Goal: Task Accomplishment & Management: Manage account settings

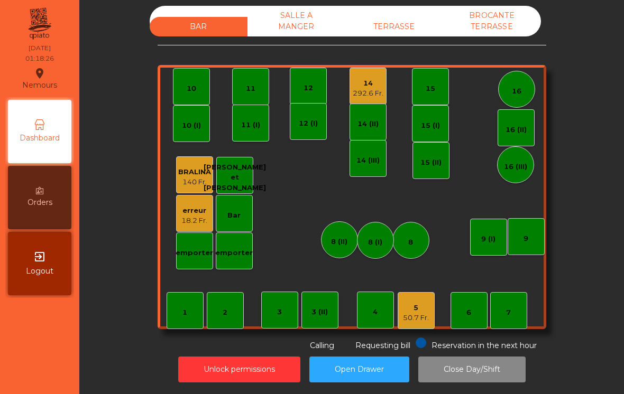
scroll to position [5, 0]
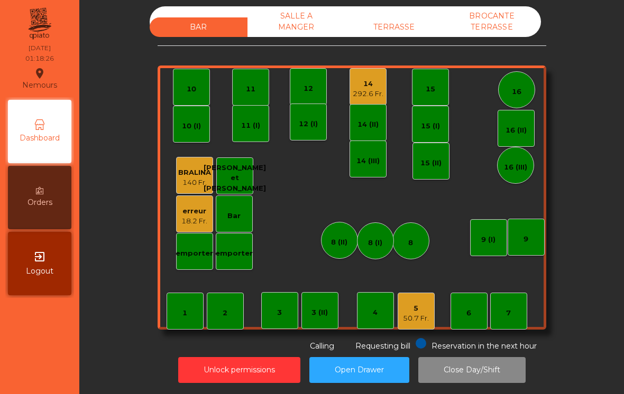
click at [428, 320] on div "50.7 Fr." at bounding box center [416, 318] width 26 height 11
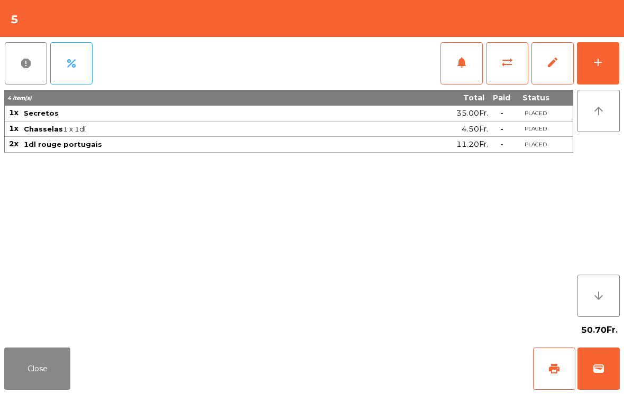
click at [606, 372] on button "wallet" at bounding box center [598, 369] width 42 height 42
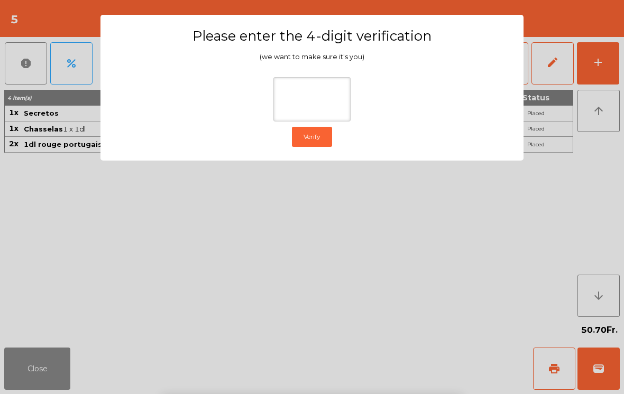
click at [579, 166] on ngb-modal-window "Please enter the 4-digit verification (we want to make sure it's you) Verify" at bounding box center [312, 197] width 592 height 394
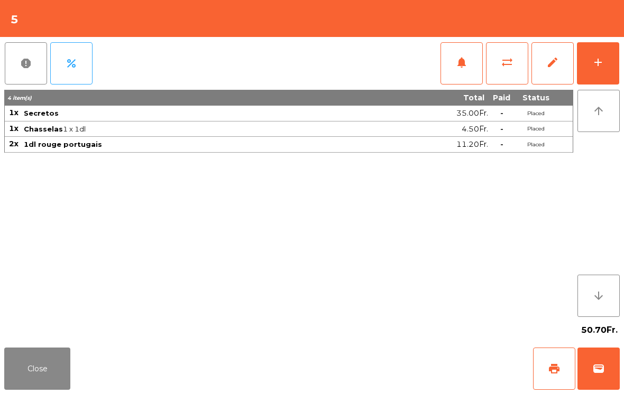
click at [29, 358] on button "Close" at bounding box center [37, 369] width 66 height 42
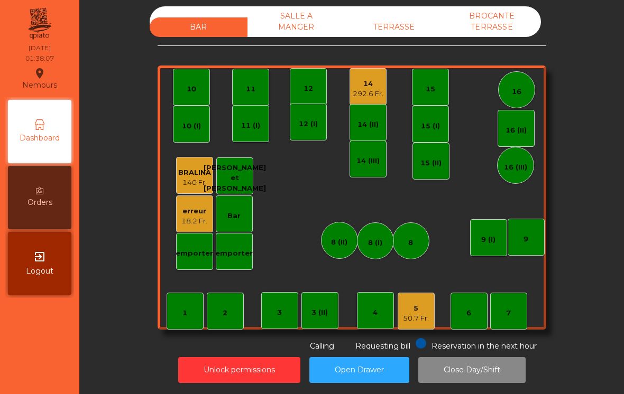
click at [367, 138] on div "14 (II)" at bounding box center [367, 122] width 37 height 37
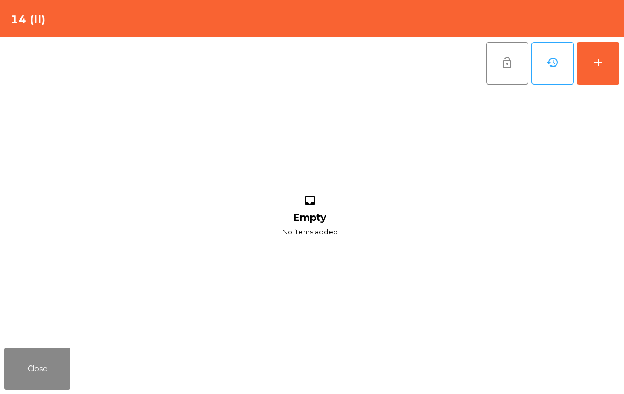
click at [51, 367] on button "Close" at bounding box center [37, 369] width 66 height 42
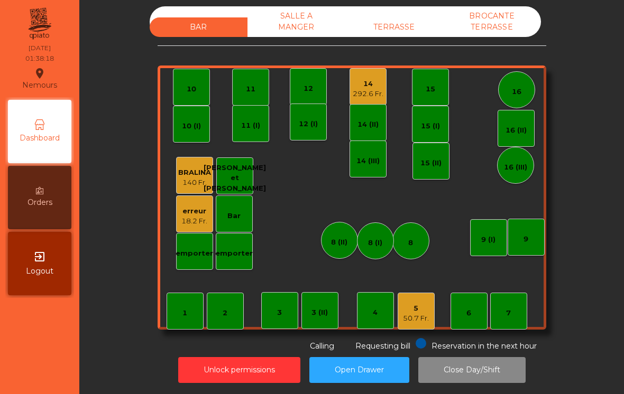
click at [241, 368] on button "Unlock permissions" at bounding box center [239, 370] width 122 height 26
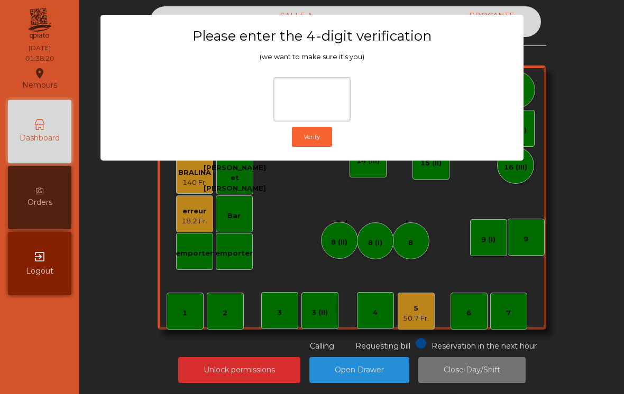
click at [558, 124] on ngb-modal-window "Please enter the 4-digit verification (we want to make sure it's you) Verify" at bounding box center [312, 197] width 592 height 394
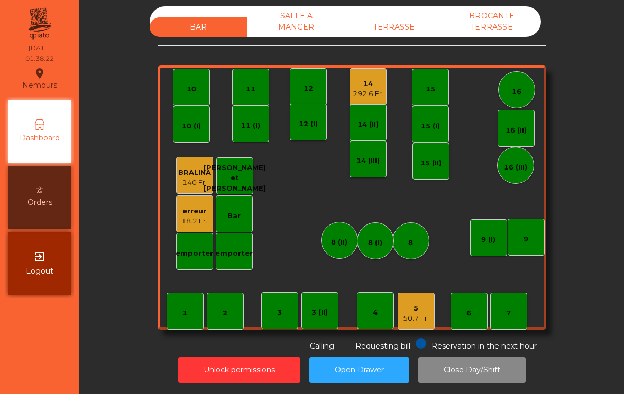
click at [248, 372] on button "Unlock permissions" at bounding box center [239, 370] width 122 height 26
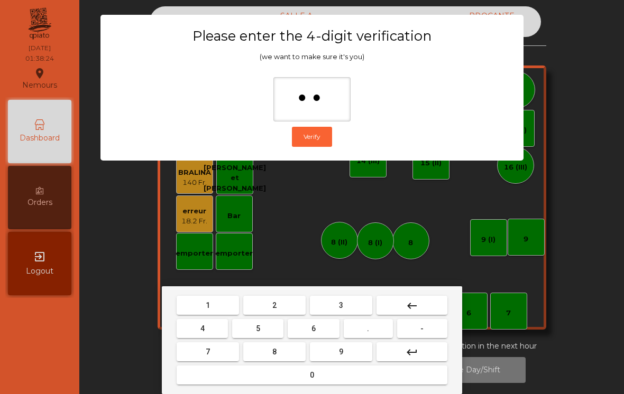
type input "***"
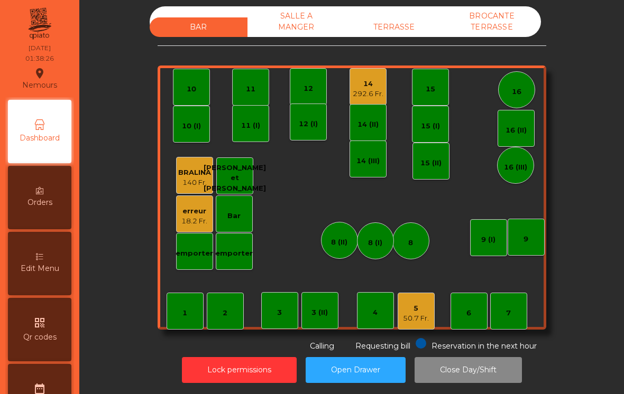
click at [372, 85] on div "14" at bounding box center [368, 84] width 31 height 11
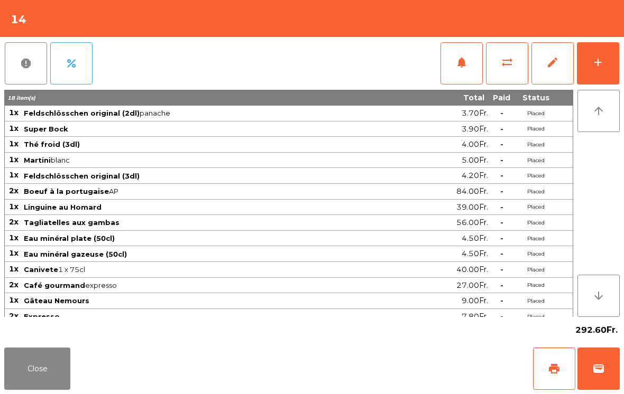
click at [553, 68] on span "edit" at bounding box center [552, 62] width 13 height 13
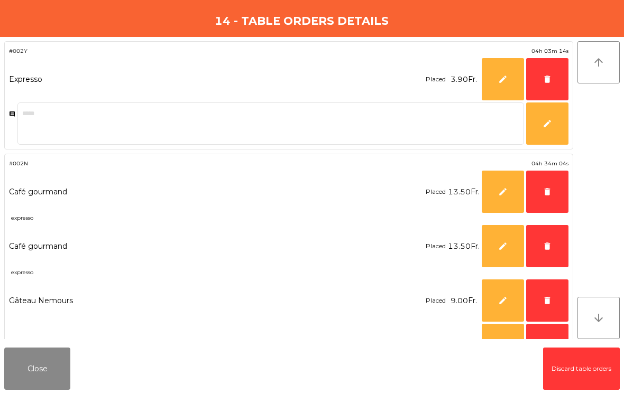
click at [547, 79] on span "delete" at bounding box center [547, 80] width 10 height 10
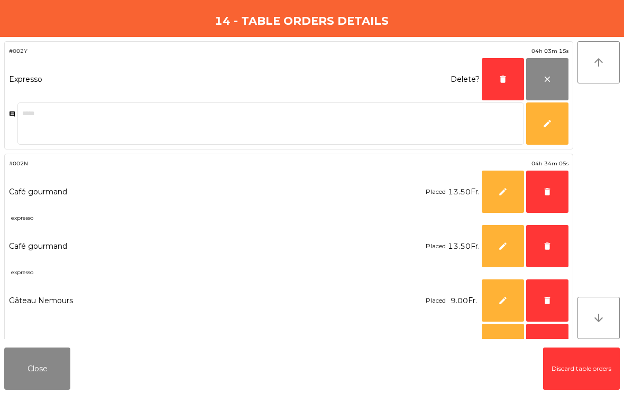
click at [543, 192] on span "delete" at bounding box center [547, 192] width 10 height 10
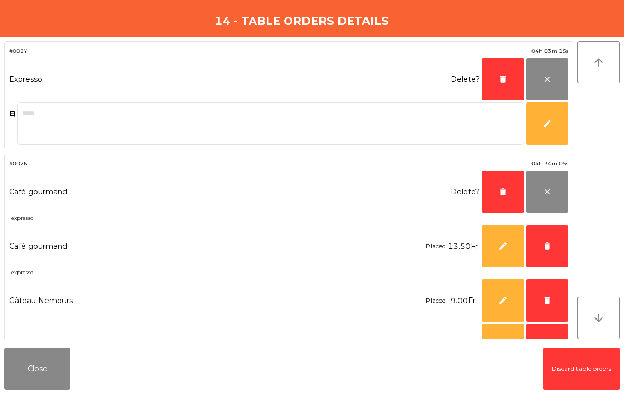
click at [550, 246] on span "delete" at bounding box center [547, 247] width 10 height 10
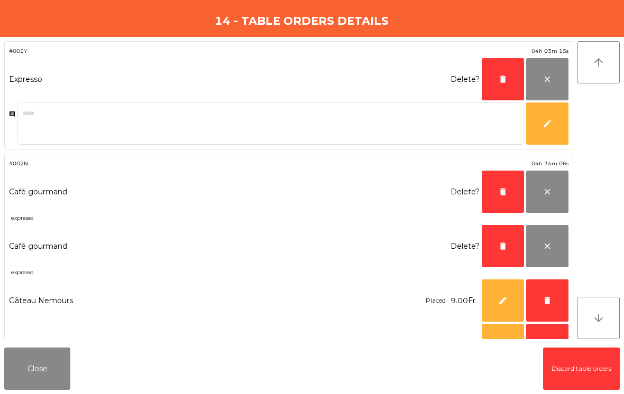
click at [553, 300] on button "delete" at bounding box center [547, 301] width 42 height 42
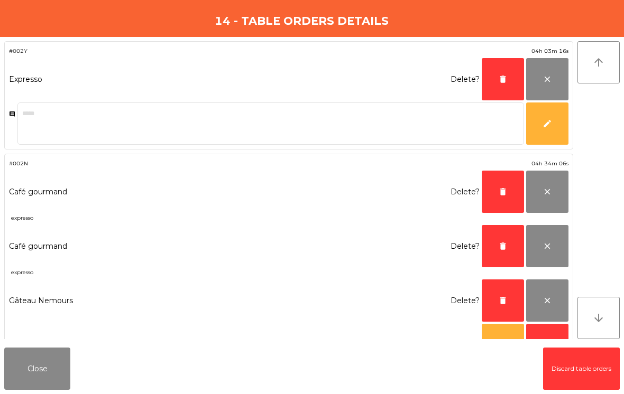
click at [500, 301] on span "delete" at bounding box center [503, 301] width 10 height 10
click at [498, 244] on span "delete" at bounding box center [503, 247] width 10 height 10
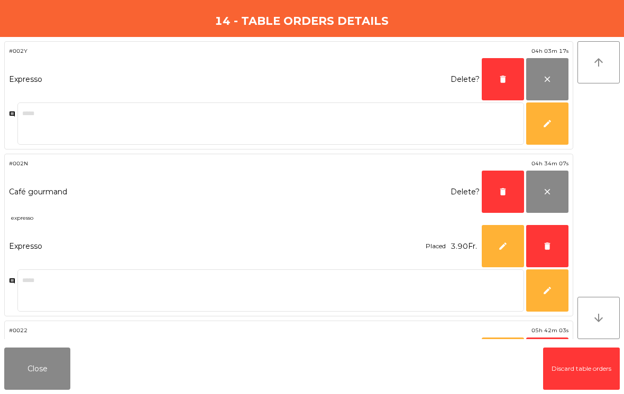
click at [500, 195] on span "delete" at bounding box center [503, 192] width 10 height 10
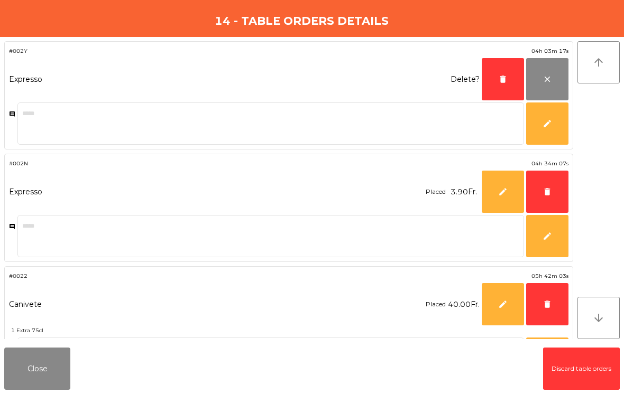
click at [510, 90] on button "delete" at bounding box center [502, 79] width 42 height 42
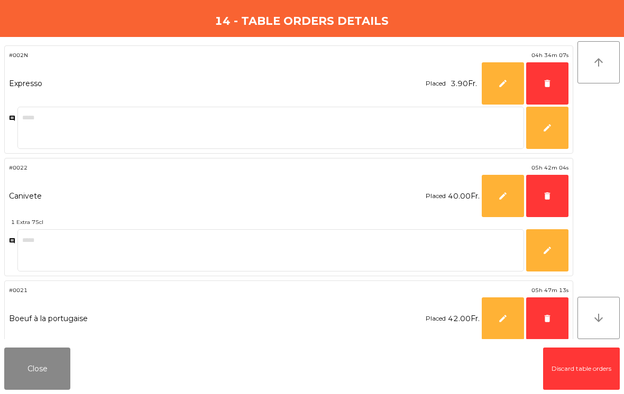
click at [551, 82] on span "delete" at bounding box center [547, 84] width 10 height 10
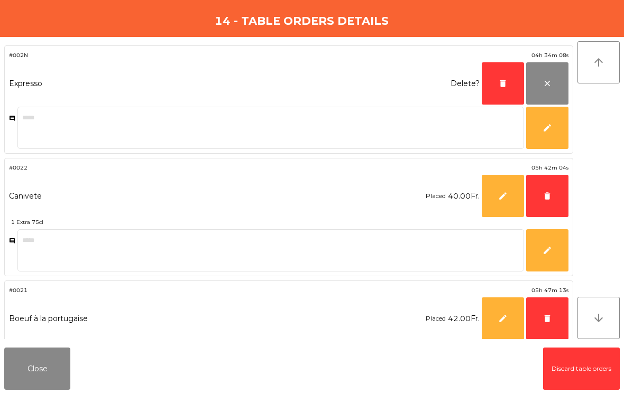
click at [545, 192] on span "delete" at bounding box center [547, 196] width 10 height 10
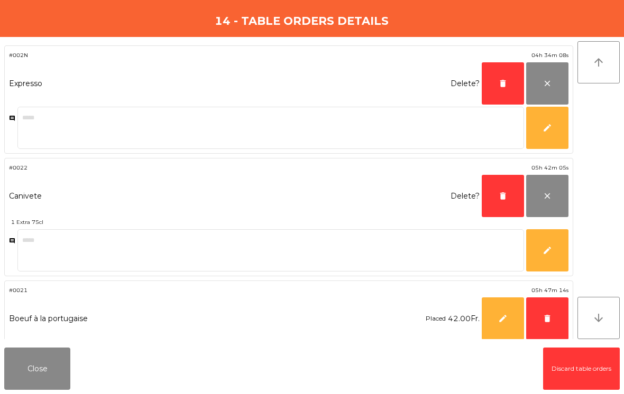
click at [549, 320] on span "delete" at bounding box center [547, 319] width 10 height 10
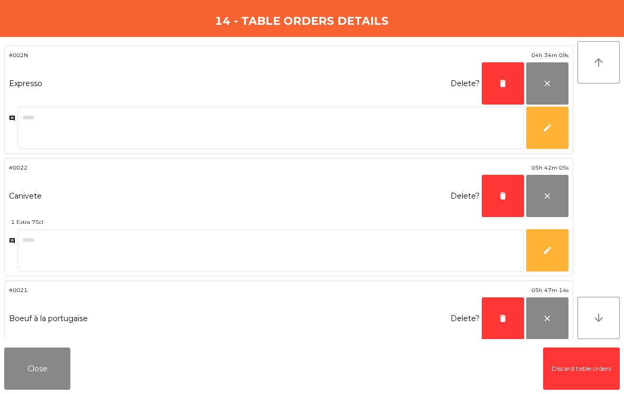
click at [508, 314] on button "delete" at bounding box center [502, 319] width 42 height 42
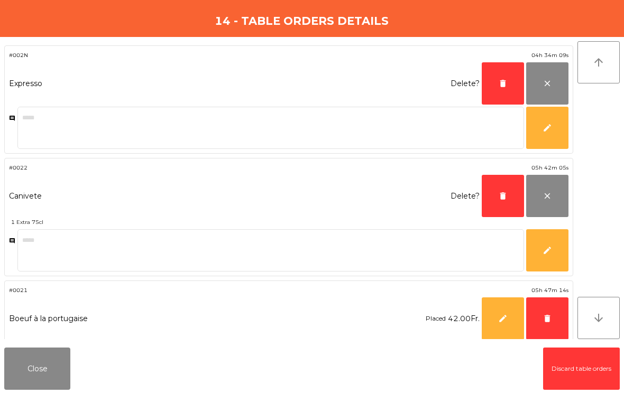
click at [499, 196] on span "delete" at bounding box center [503, 196] width 10 height 10
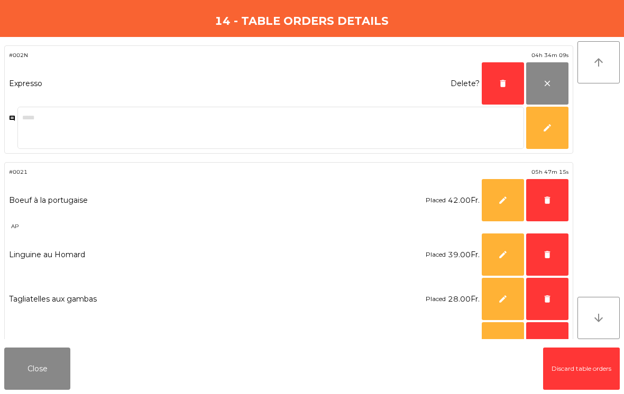
click at [492, 88] on button "delete" at bounding box center [502, 83] width 42 height 42
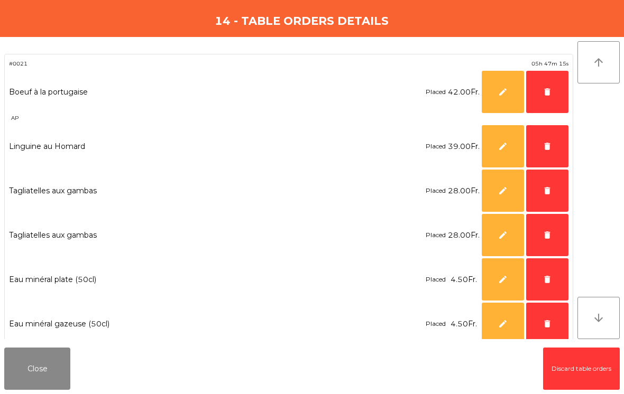
click at [542, 322] on button "delete" at bounding box center [547, 324] width 42 height 42
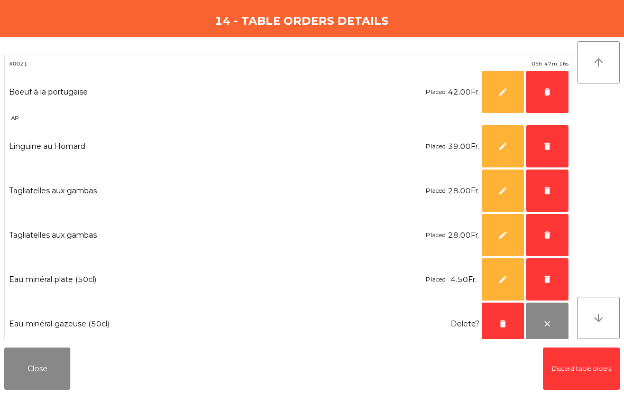
click at [545, 271] on button "delete" at bounding box center [547, 279] width 42 height 42
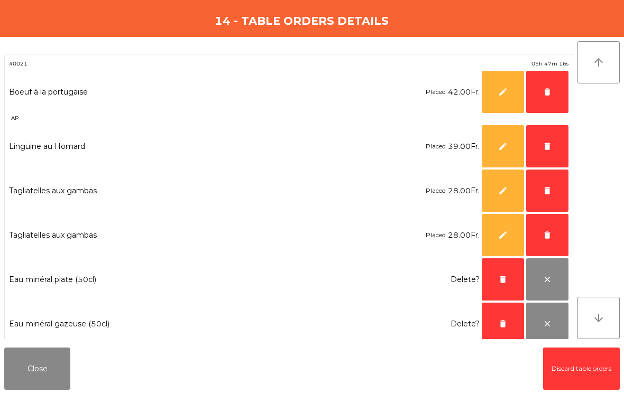
click at [549, 233] on span "delete" at bounding box center [547, 235] width 10 height 10
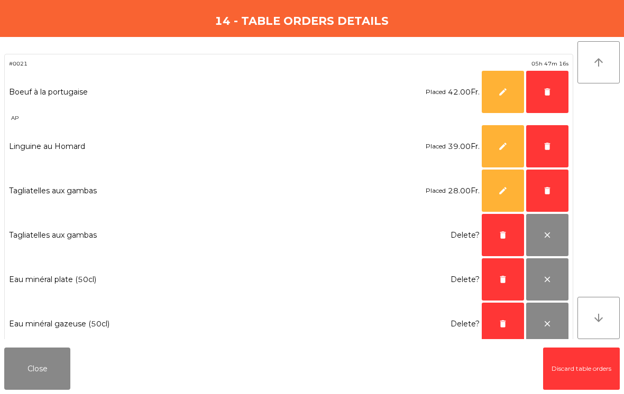
click at [549, 191] on span "delete" at bounding box center [547, 191] width 10 height 10
click at [542, 143] on button "delete" at bounding box center [547, 146] width 42 height 42
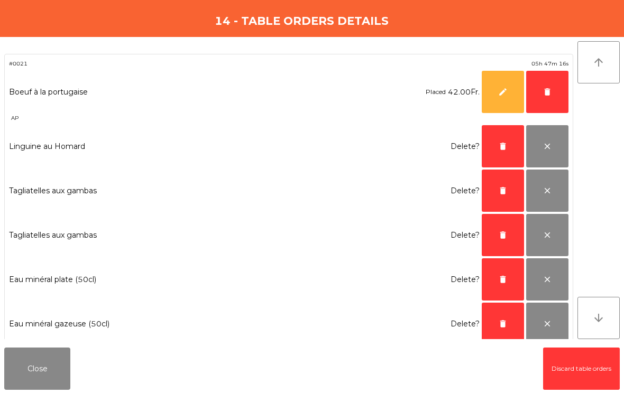
click at [545, 91] on span "delete" at bounding box center [547, 92] width 10 height 10
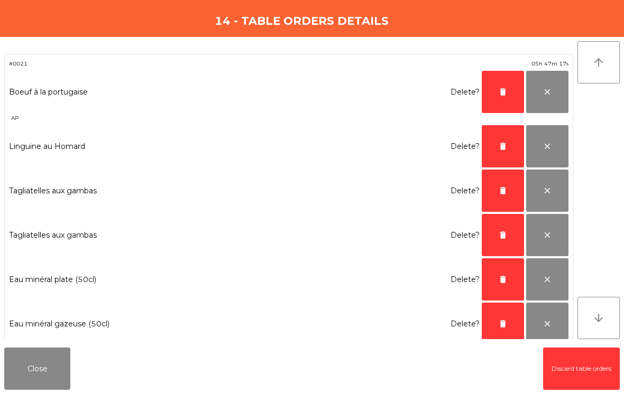
click at [503, 96] on span "delete" at bounding box center [503, 92] width 10 height 10
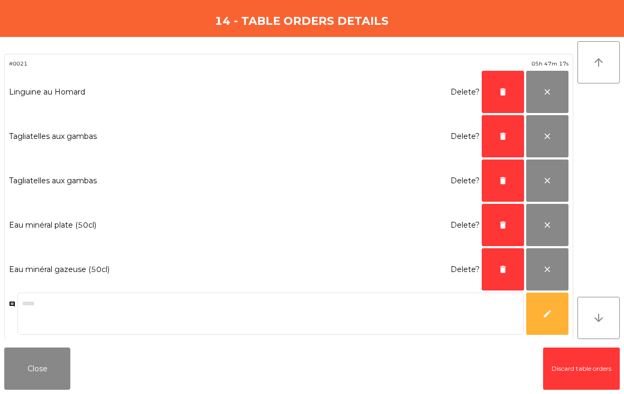
click at [503, 96] on span "delete" at bounding box center [503, 92] width 10 height 10
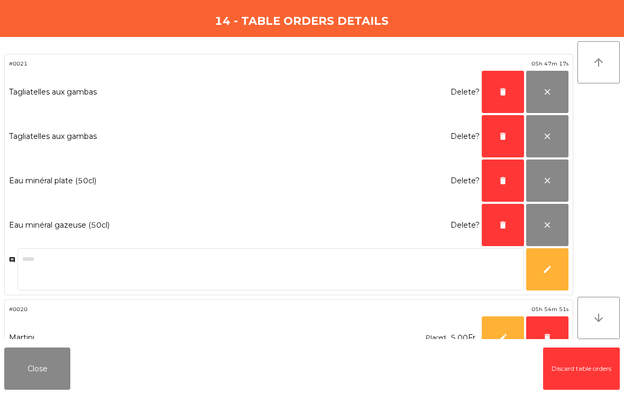
click at [499, 93] on span "delete" at bounding box center [503, 92] width 10 height 10
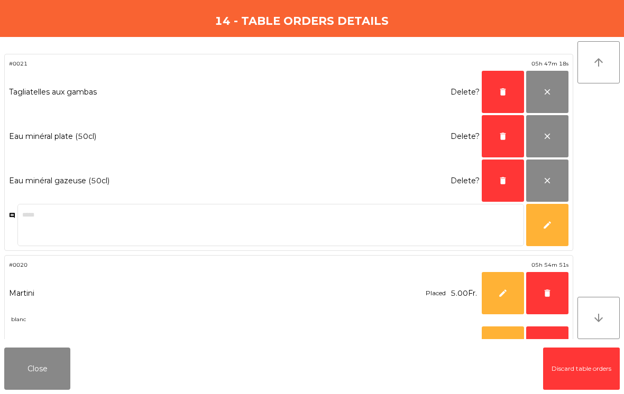
click at [499, 92] on span "delete" at bounding box center [503, 92] width 10 height 10
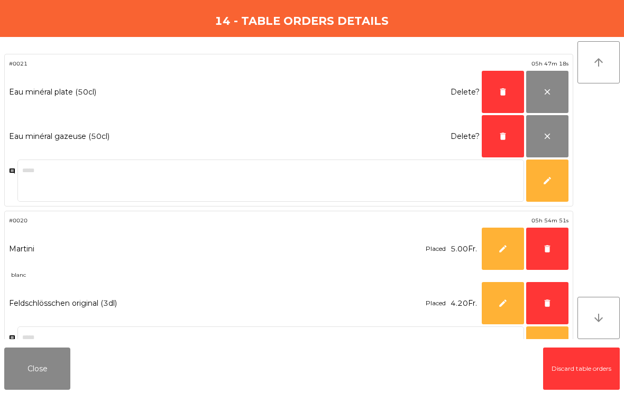
click at [498, 86] on button "delete" at bounding box center [502, 92] width 42 height 42
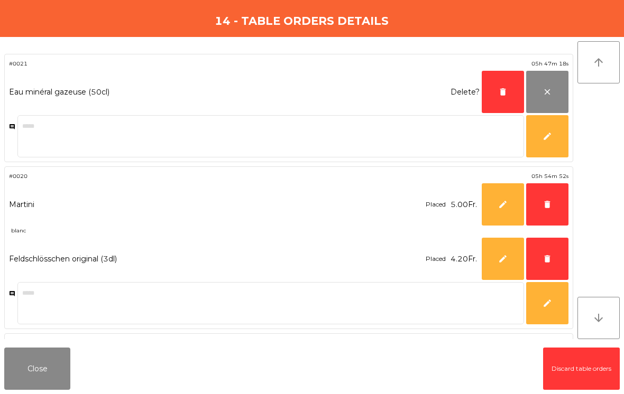
click at [500, 96] on span "delete" at bounding box center [503, 92] width 10 height 10
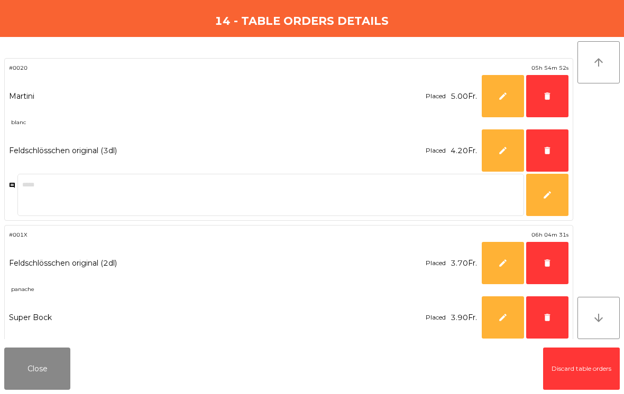
click at [542, 153] on span "delete" at bounding box center [547, 151] width 10 height 10
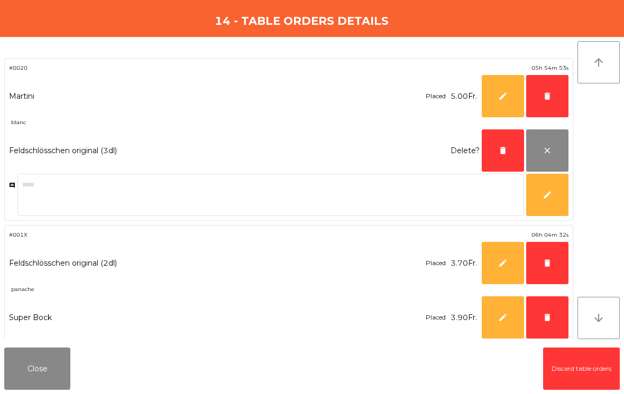
click at [545, 98] on span "delete" at bounding box center [547, 96] width 10 height 10
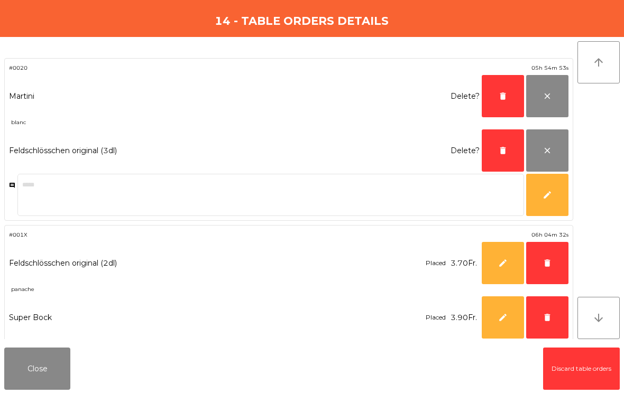
click at [499, 92] on span "delete" at bounding box center [503, 96] width 10 height 10
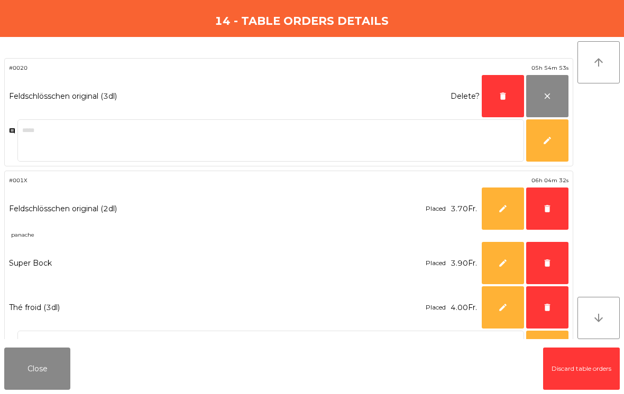
click at [496, 133] on textarea at bounding box center [270, 140] width 506 height 42
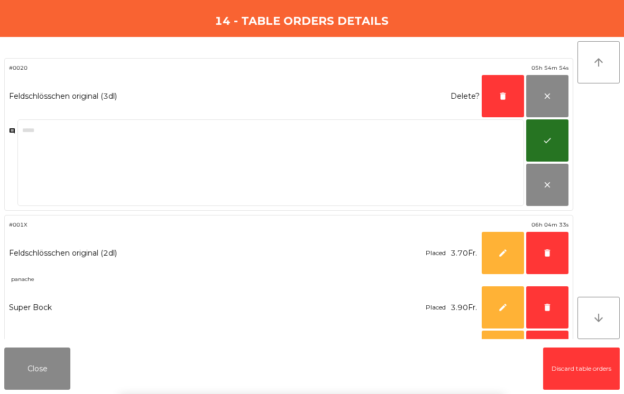
click at [494, 94] on button "delete" at bounding box center [502, 96] width 42 height 42
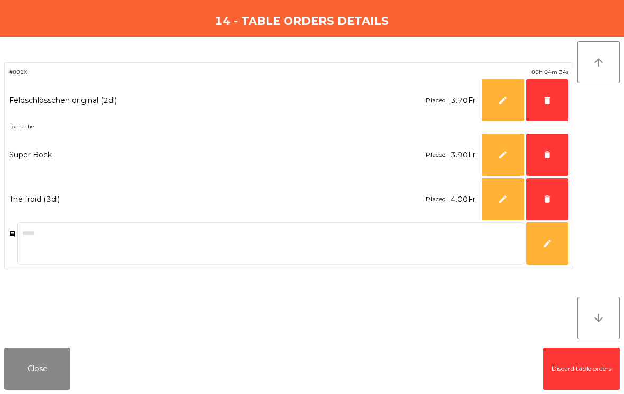
click at [543, 195] on span "delete" at bounding box center [547, 199] width 10 height 10
click at [542, 155] on button "delete" at bounding box center [547, 155] width 42 height 42
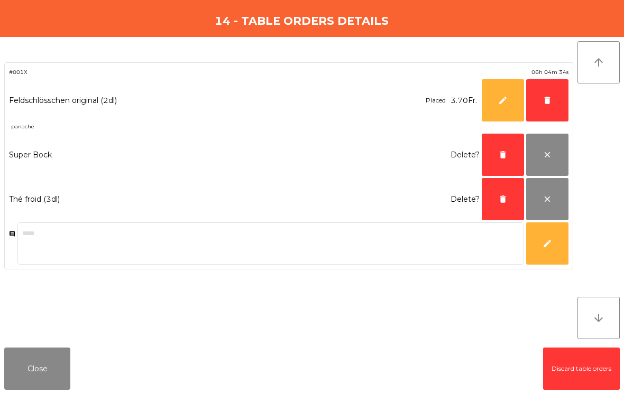
click at [544, 100] on span "delete" at bounding box center [547, 101] width 10 height 10
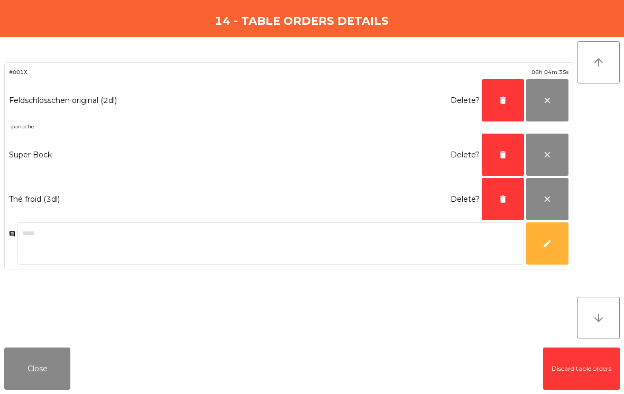
click at [497, 201] on button "delete" at bounding box center [502, 199] width 42 height 42
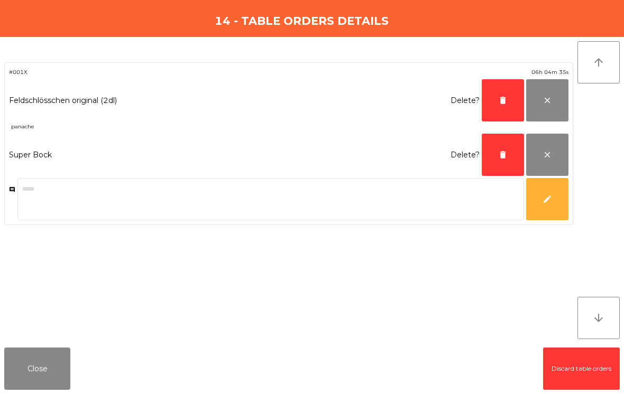
click at [503, 146] on button "delete" at bounding box center [502, 155] width 42 height 42
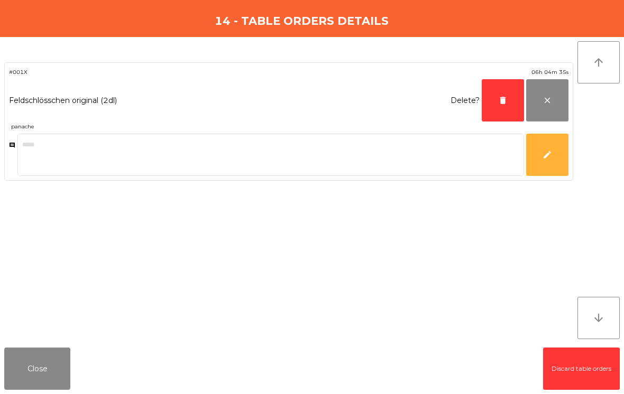
click at [502, 100] on span "delete" at bounding box center [503, 101] width 10 height 10
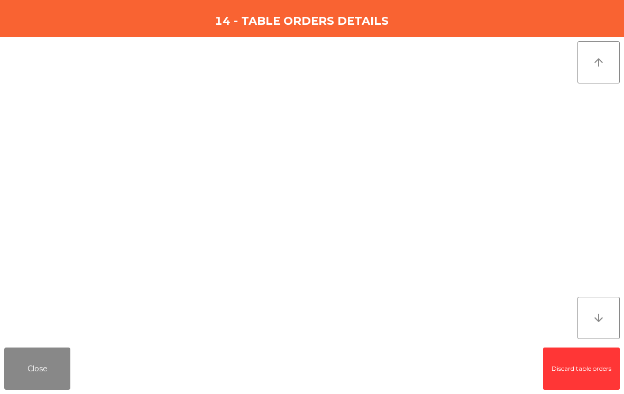
click at [43, 384] on button "Close" at bounding box center [37, 369] width 66 height 42
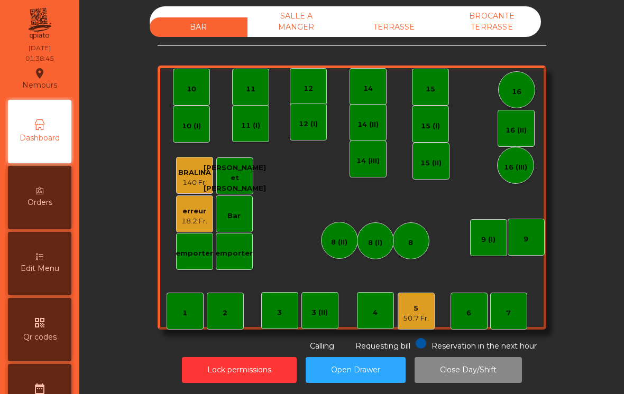
click at [411, 312] on div "5" at bounding box center [416, 308] width 26 height 11
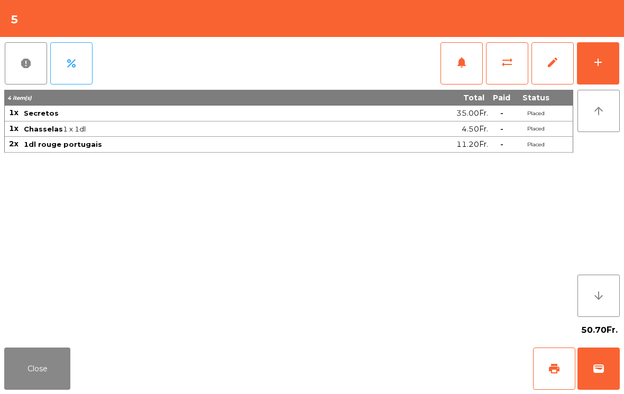
click at [552, 67] on span "edit" at bounding box center [552, 62] width 13 height 13
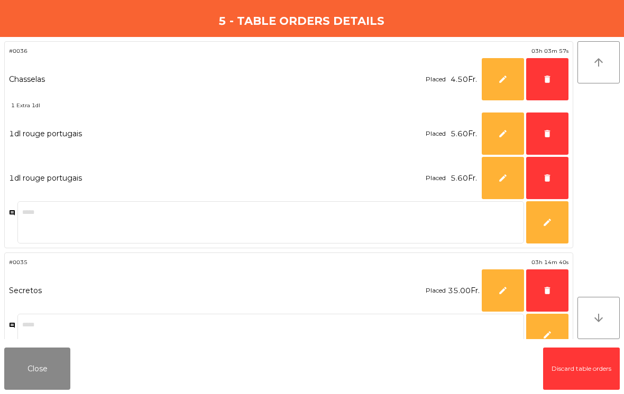
click at [548, 283] on button "delete" at bounding box center [547, 291] width 42 height 42
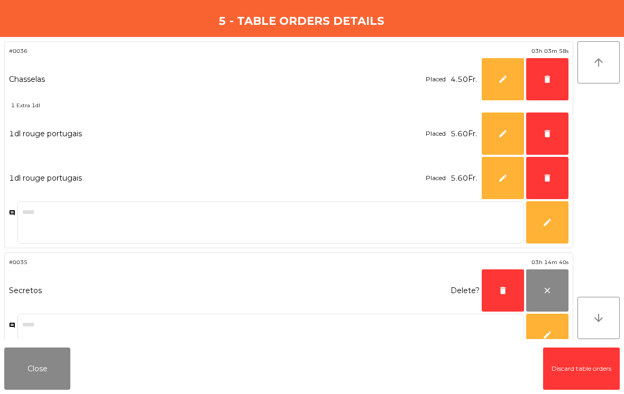
click at [543, 184] on button "delete" at bounding box center [547, 178] width 42 height 42
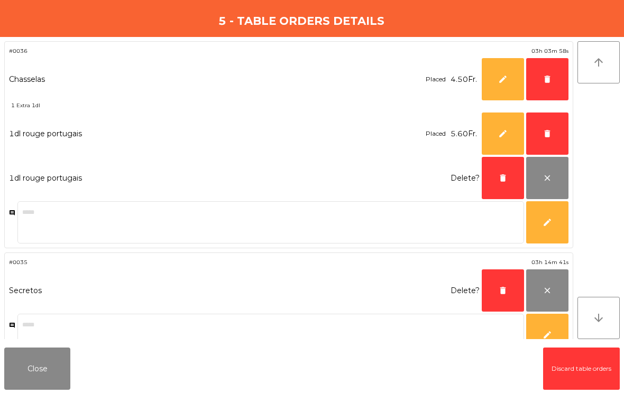
click at [546, 124] on button "delete" at bounding box center [547, 134] width 42 height 42
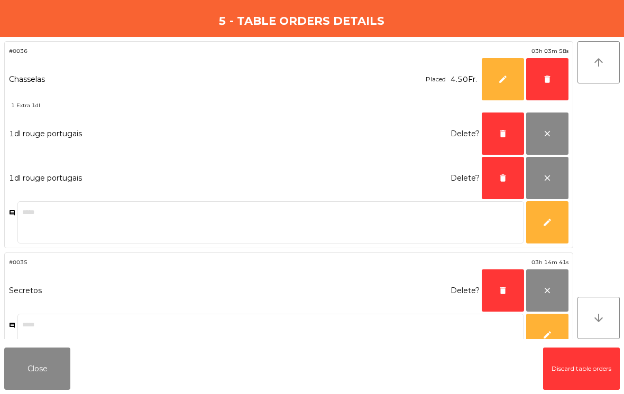
click at [549, 77] on span "delete" at bounding box center [547, 80] width 10 height 10
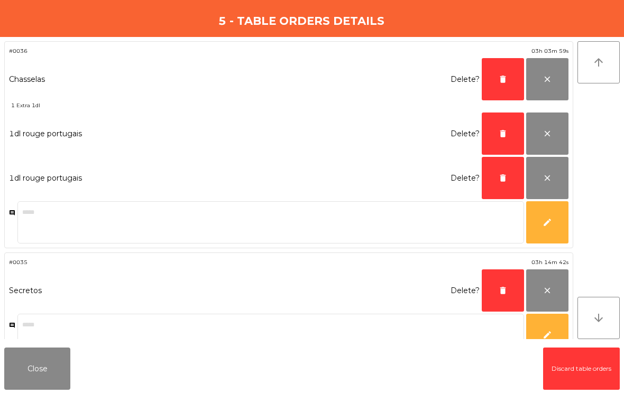
click at [507, 79] on button "delete" at bounding box center [502, 79] width 42 height 42
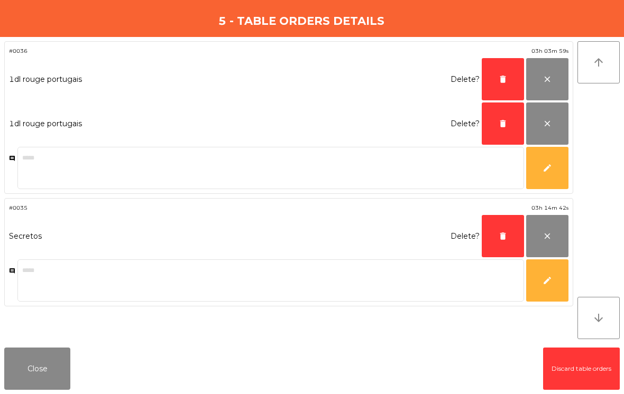
click at [507, 79] on span "delete" at bounding box center [503, 80] width 10 height 10
click at [496, 103] on button "delete" at bounding box center [502, 124] width 42 height 42
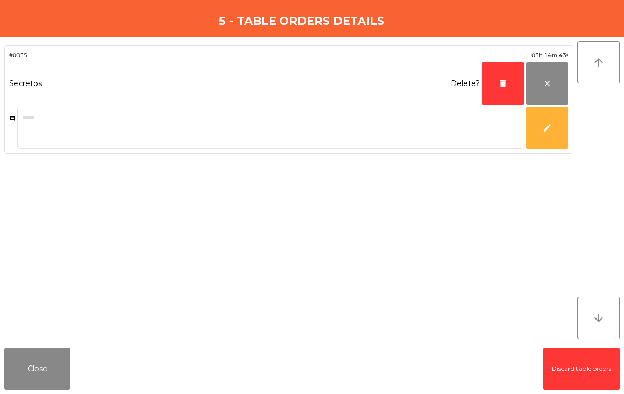
click at [498, 84] on span "delete" at bounding box center [503, 84] width 10 height 10
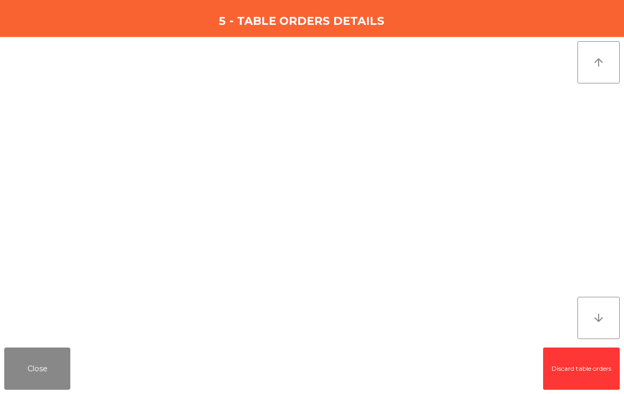
click at [36, 369] on button "Close" at bounding box center [37, 369] width 66 height 42
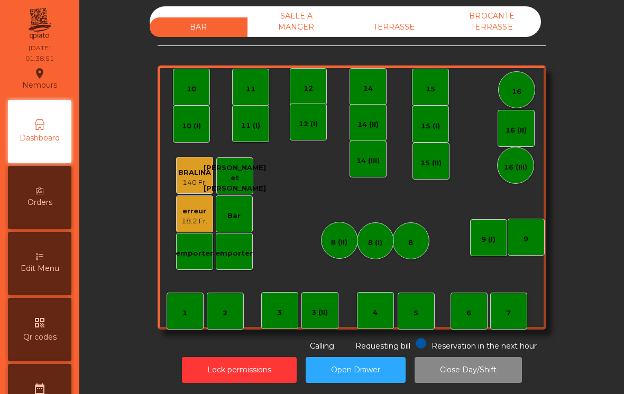
click at [191, 219] on div "18.2 Fr." at bounding box center [194, 221] width 26 height 11
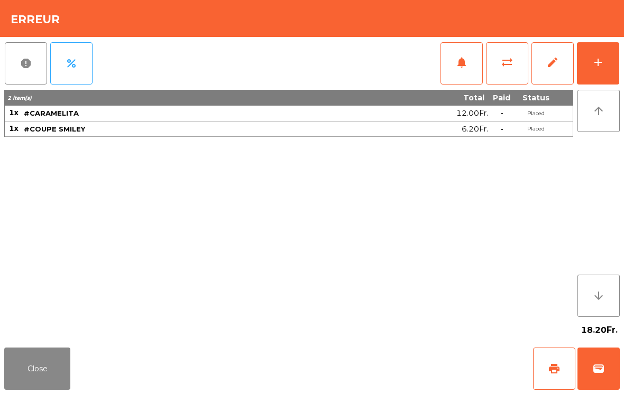
click at [554, 69] on button "edit" at bounding box center [552, 63] width 42 height 42
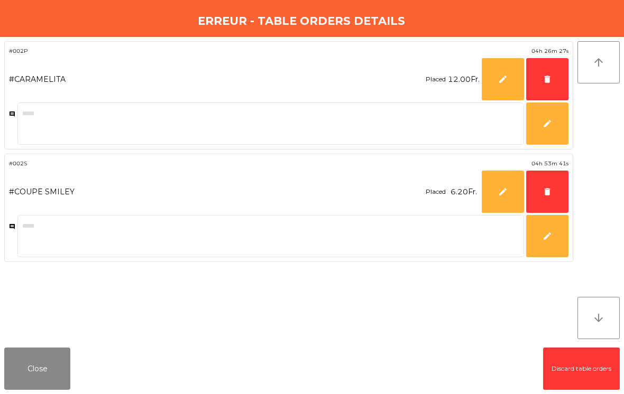
click at [550, 77] on span "delete" at bounding box center [547, 80] width 10 height 10
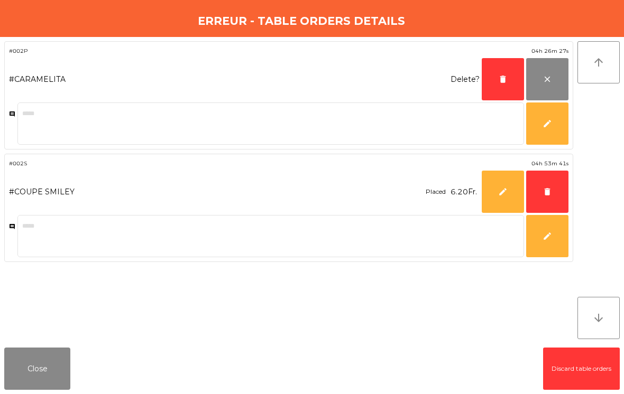
click at [540, 199] on button "delete" at bounding box center [547, 192] width 42 height 42
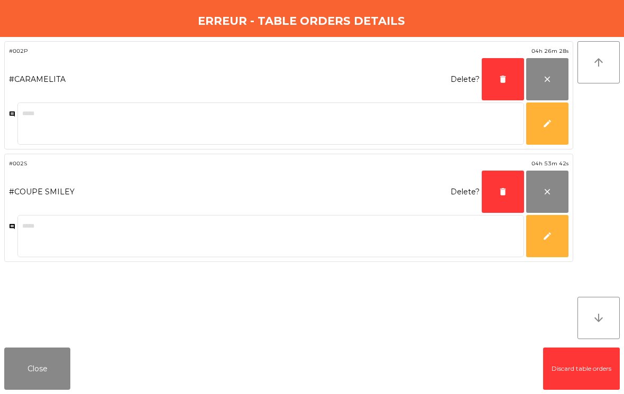
click at [501, 189] on span "delete" at bounding box center [503, 192] width 10 height 10
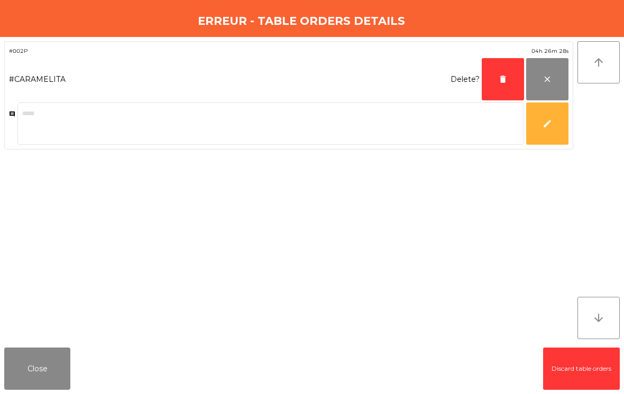
click at [500, 74] on button "delete" at bounding box center [502, 79] width 42 height 42
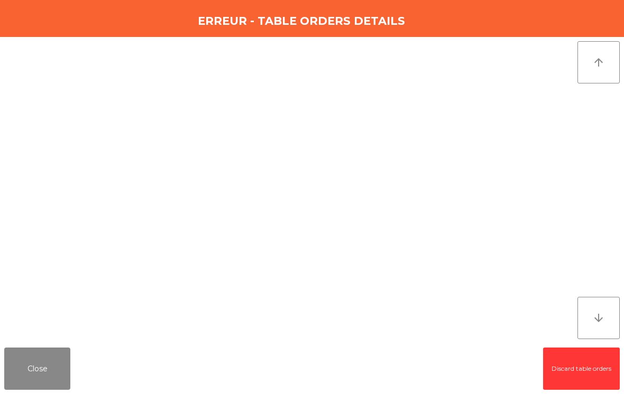
click at [44, 369] on button "Close" at bounding box center [37, 369] width 66 height 42
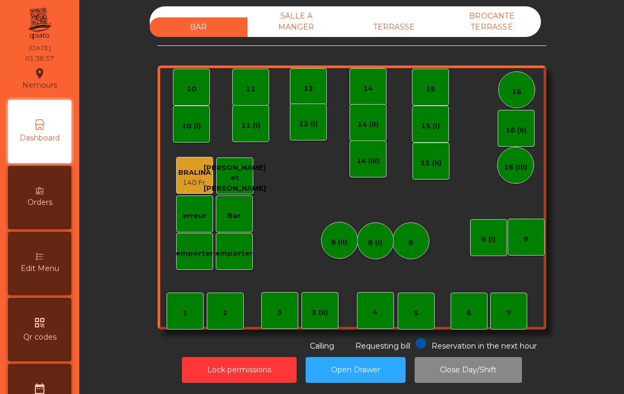
click at [299, 22] on div "SALLE A MANGER" at bounding box center [296, 21] width 98 height 31
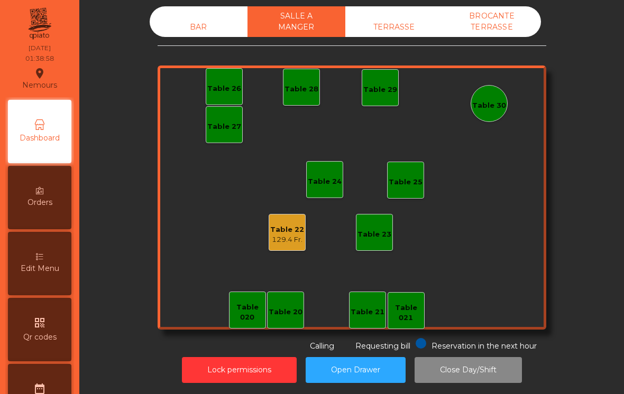
click at [282, 236] on div "129.4 Fr." at bounding box center [287, 240] width 34 height 11
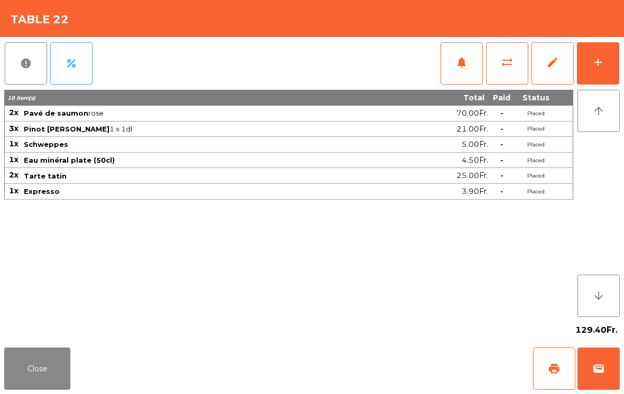
click at [549, 67] on span "edit" at bounding box center [552, 62] width 13 height 13
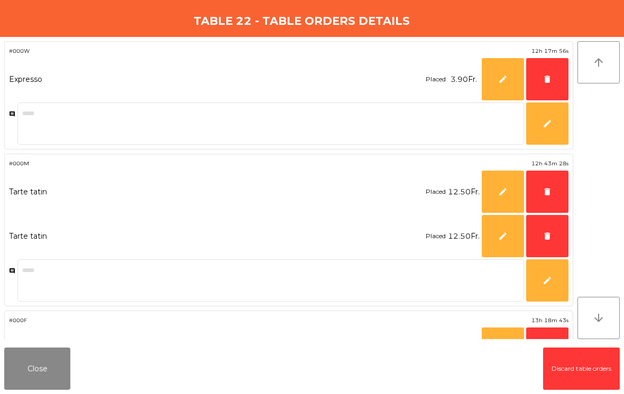
click at [547, 242] on button "delete" at bounding box center [547, 236] width 42 height 42
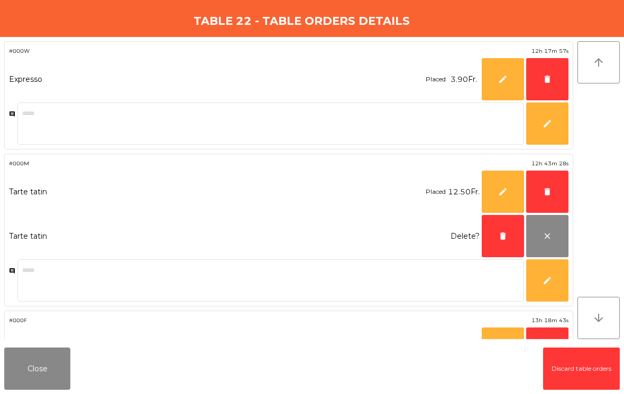
click at [546, 190] on span "delete" at bounding box center [547, 192] width 10 height 10
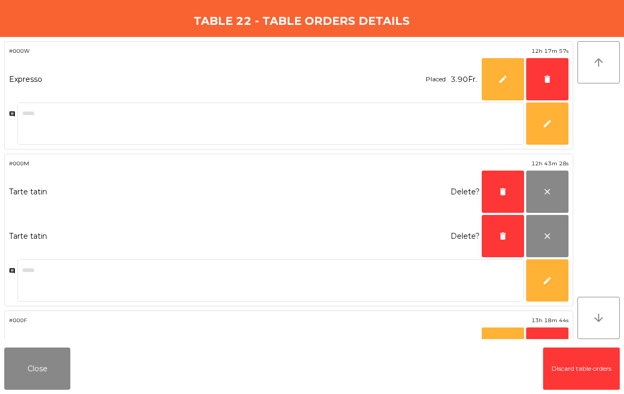
click at [505, 234] on span "delete" at bounding box center [503, 236] width 10 height 10
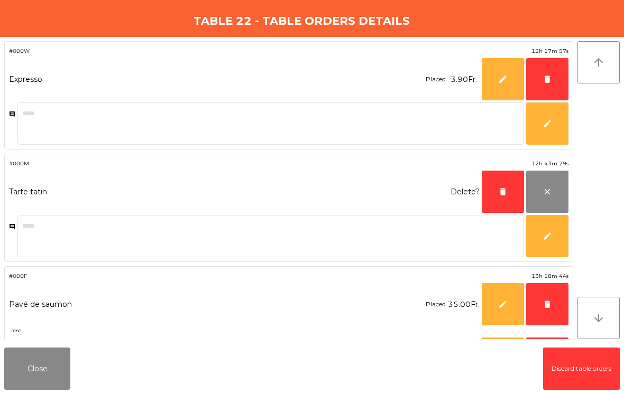
click at [509, 192] on button "delete" at bounding box center [502, 192] width 42 height 42
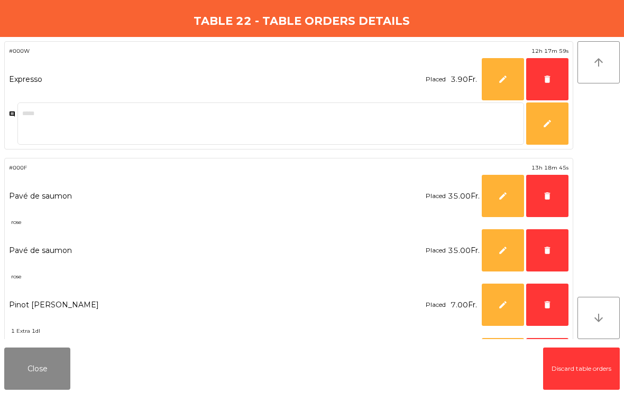
click at [546, 69] on button "delete" at bounding box center [547, 79] width 42 height 42
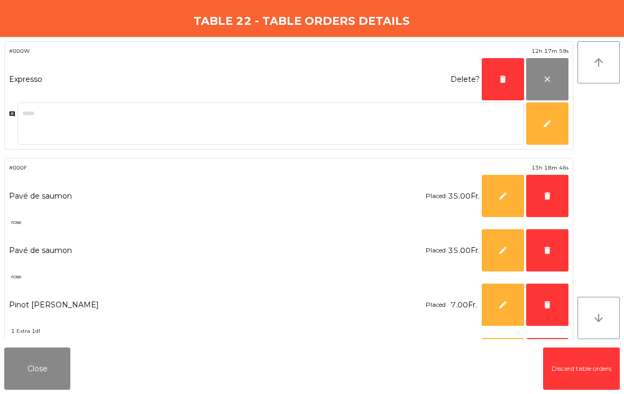
click at [494, 77] on button "delete" at bounding box center [502, 79] width 42 height 42
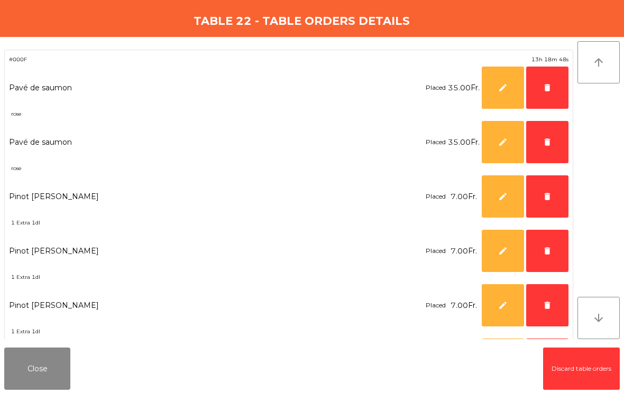
click at [546, 85] on span "delete" at bounding box center [547, 88] width 10 height 10
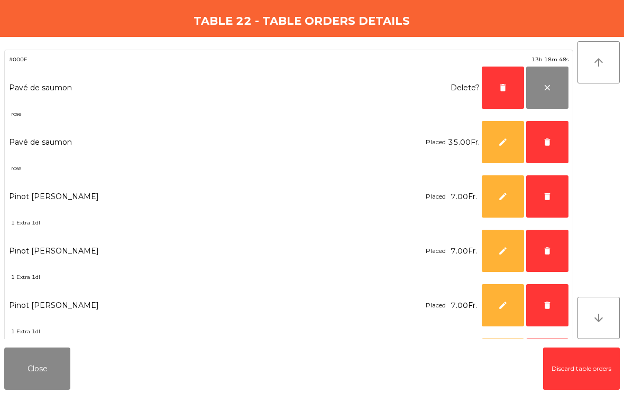
click at [498, 89] on span "delete" at bounding box center [503, 88] width 10 height 10
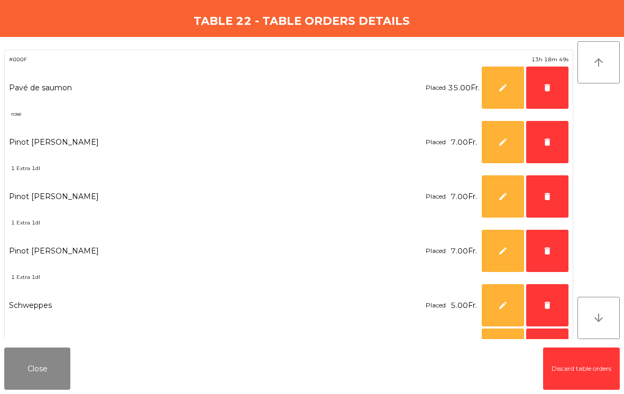
click at [543, 310] on span "delete" at bounding box center [547, 306] width 10 height 10
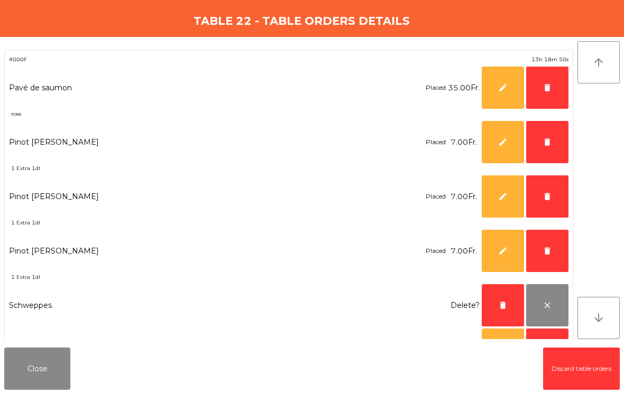
click at [541, 245] on button "delete" at bounding box center [547, 251] width 42 height 42
click at [550, 189] on button "delete" at bounding box center [547, 196] width 42 height 42
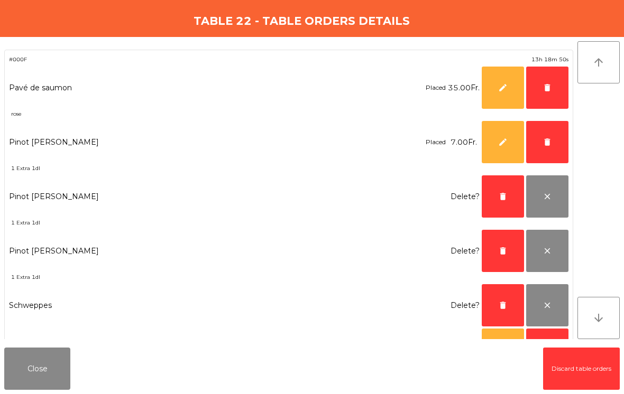
click at [555, 132] on button "delete" at bounding box center [547, 142] width 42 height 42
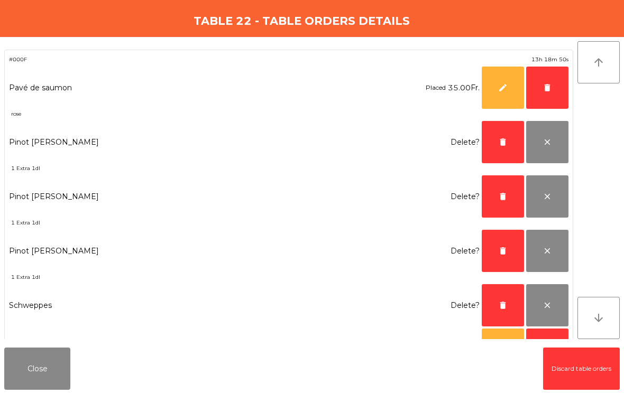
click at [550, 84] on span "delete" at bounding box center [547, 88] width 10 height 10
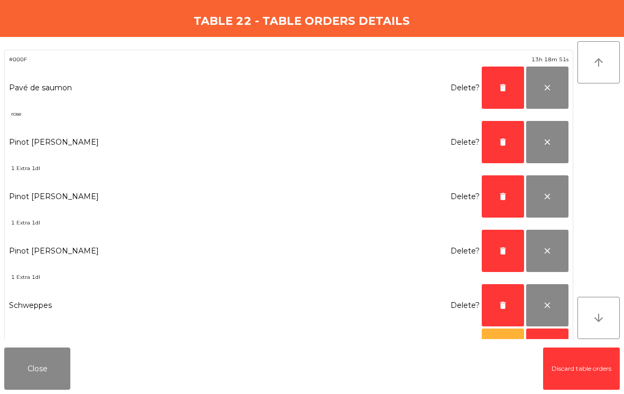
click at [504, 85] on span "delete" at bounding box center [503, 88] width 10 height 10
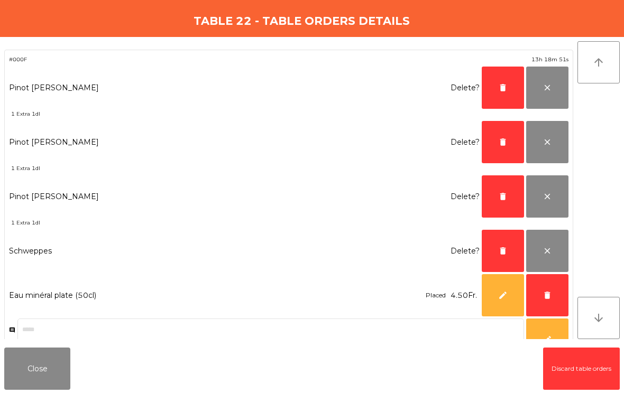
click at [504, 85] on span "delete" at bounding box center [503, 88] width 10 height 10
click at [500, 121] on button "delete" at bounding box center [502, 142] width 42 height 42
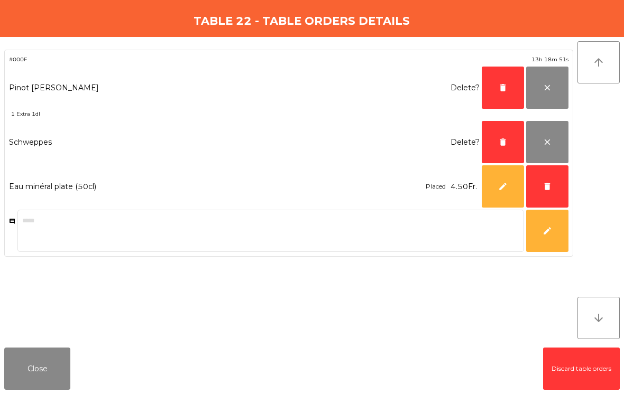
click at [500, 82] on button "delete" at bounding box center [502, 88] width 42 height 42
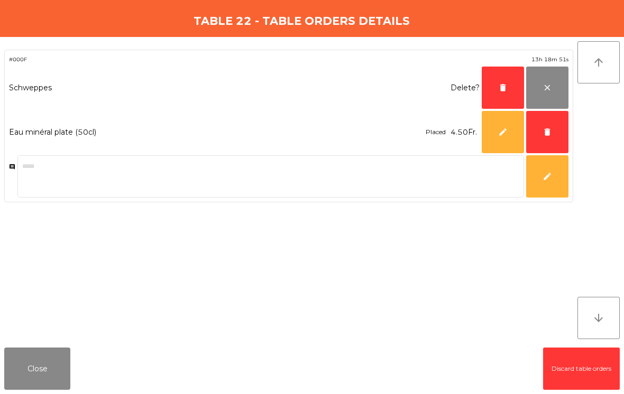
click at [500, 84] on span "delete" at bounding box center [503, 88] width 10 height 10
click at [499, 127] on span "edit" at bounding box center [503, 132] width 10 height 10
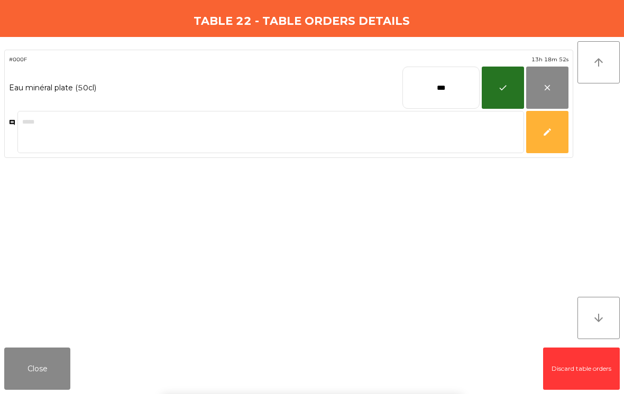
click at [554, 85] on button "close" at bounding box center [547, 88] width 42 height 42
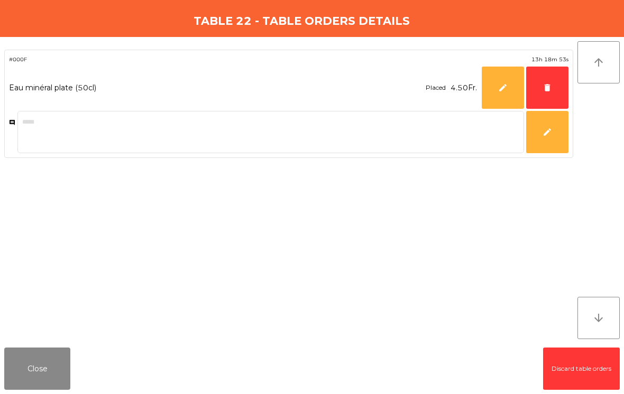
click at [545, 86] on span "delete" at bounding box center [547, 88] width 10 height 10
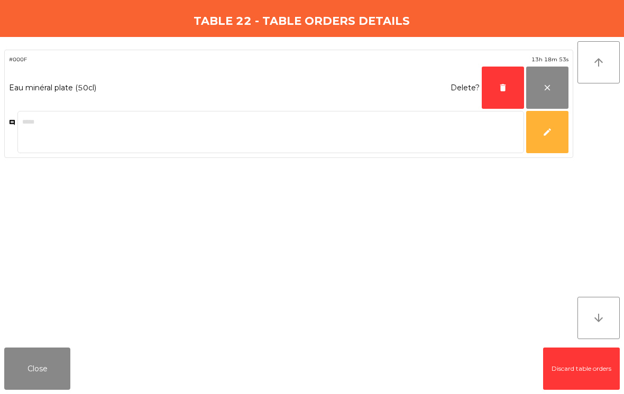
click at [502, 86] on span "delete" at bounding box center [503, 88] width 10 height 10
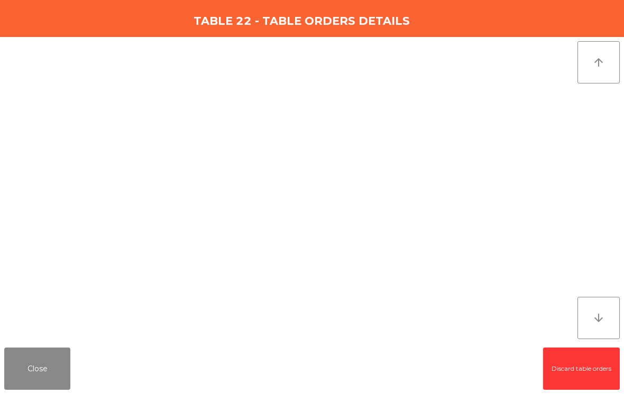
click at [50, 365] on button "Close" at bounding box center [37, 369] width 66 height 42
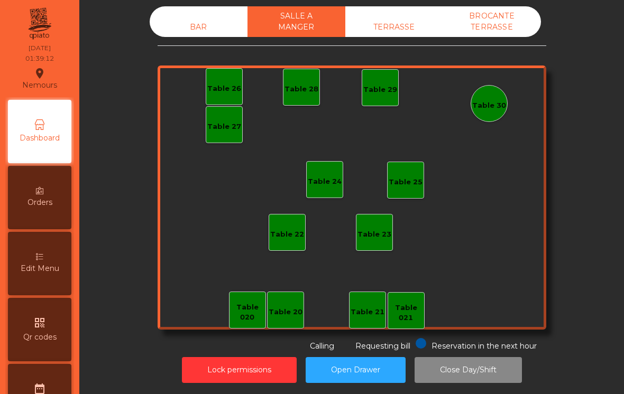
click at [501, 25] on div "BROCANTE TERRASSE" at bounding box center [492, 21] width 98 height 31
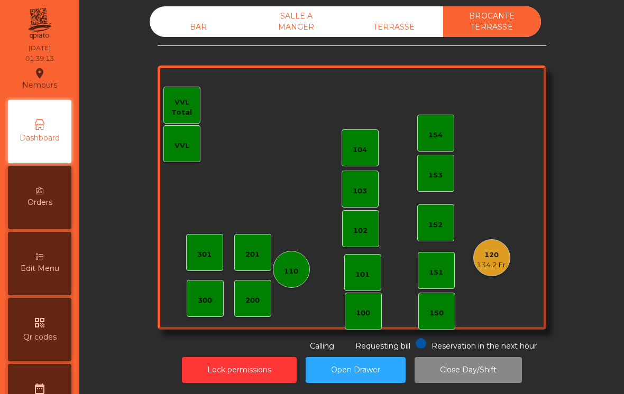
click at [489, 266] on div "134.2 Fr." at bounding box center [491, 265] width 31 height 11
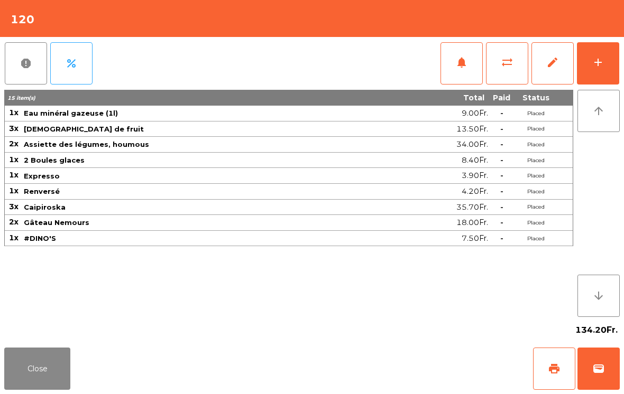
click at [548, 55] on button "edit" at bounding box center [552, 63] width 42 height 42
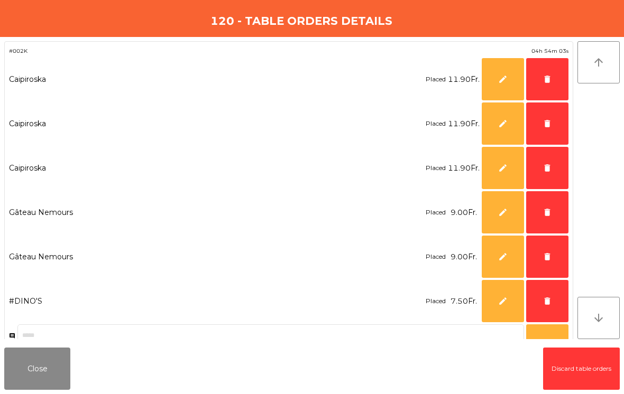
click at [545, 308] on button "delete" at bounding box center [547, 301] width 42 height 42
click at [545, 248] on button "delete" at bounding box center [547, 257] width 42 height 42
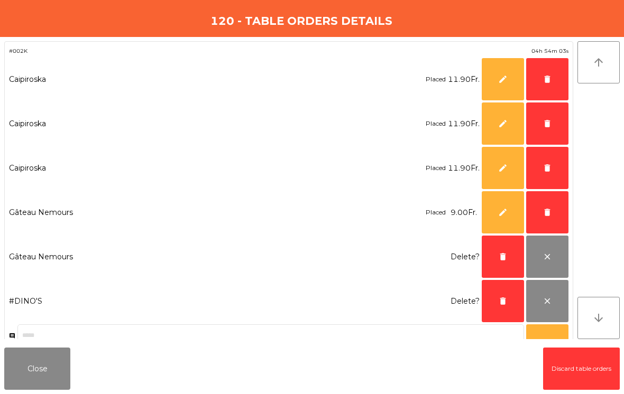
click at [543, 206] on button "delete" at bounding box center [547, 212] width 42 height 42
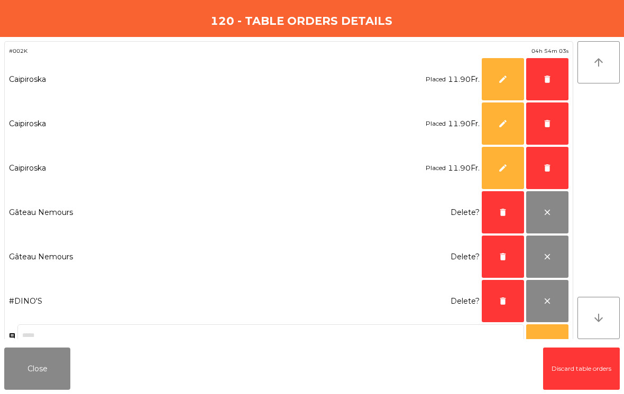
click at [546, 171] on span "delete" at bounding box center [547, 168] width 10 height 10
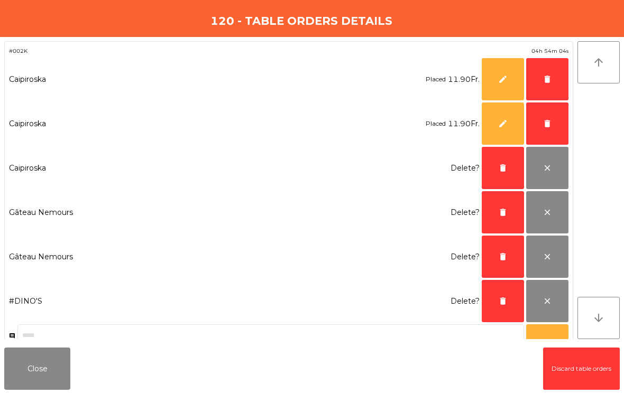
click at [550, 126] on span "delete" at bounding box center [547, 124] width 10 height 10
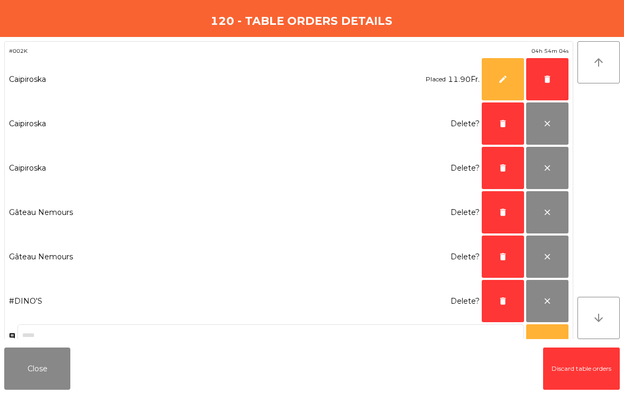
click at [545, 85] on button "delete" at bounding box center [547, 79] width 42 height 42
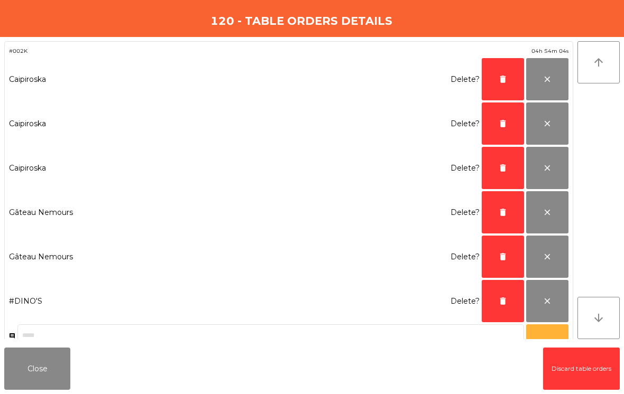
click at [504, 75] on span "delete" at bounding box center [503, 80] width 10 height 10
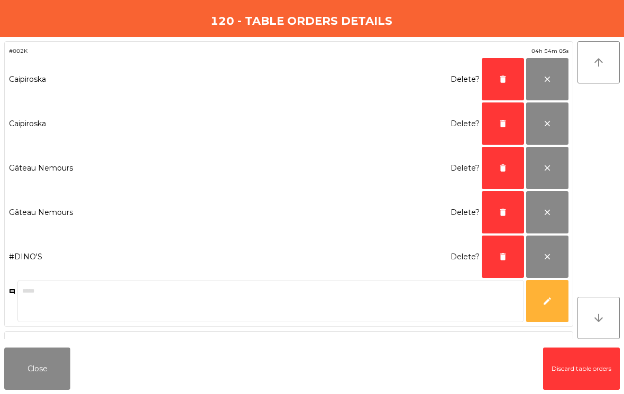
click at [504, 75] on span "delete" at bounding box center [503, 80] width 10 height 10
click at [500, 103] on button "delete" at bounding box center [502, 124] width 42 height 42
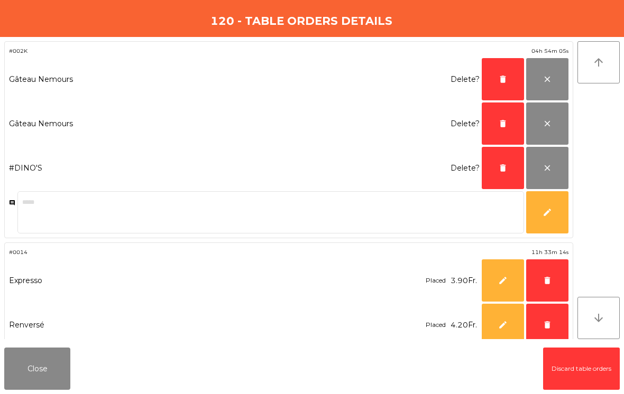
click at [499, 73] on button "delete" at bounding box center [502, 79] width 42 height 42
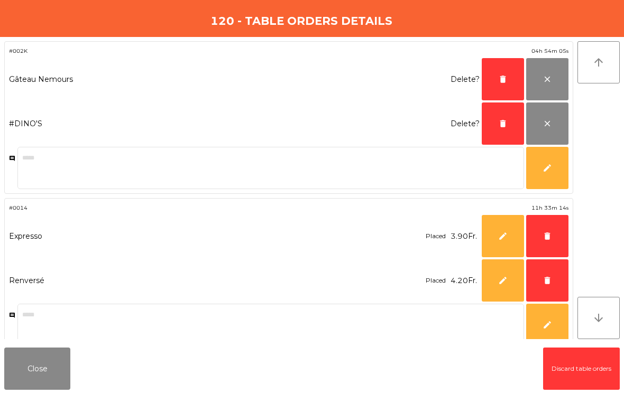
click at [501, 77] on span "delete" at bounding box center [503, 80] width 10 height 10
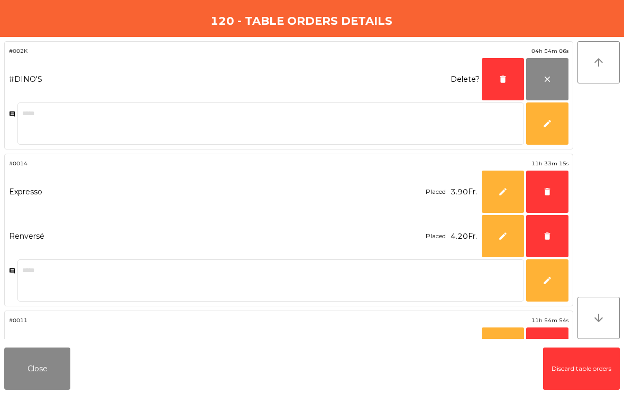
click at [495, 81] on button "delete" at bounding box center [502, 79] width 42 height 42
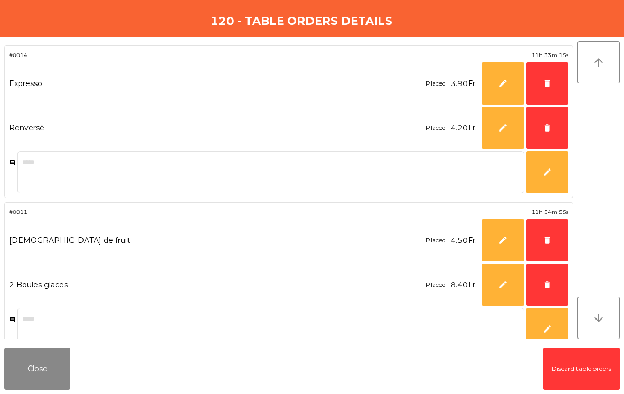
click at [543, 128] on span "delete" at bounding box center [547, 128] width 10 height 10
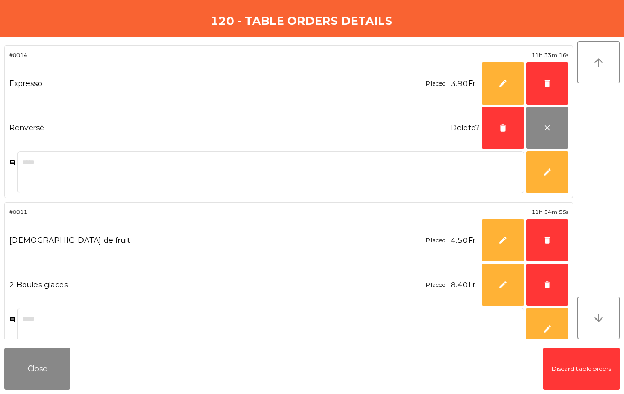
click at [548, 82] on span "delete" at bounding box center [547, 84] width 10 height 10
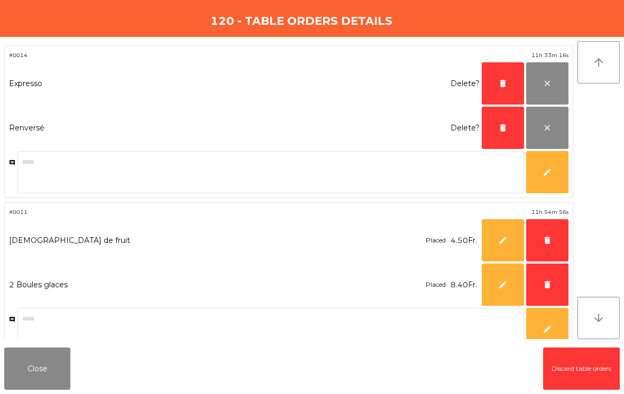
click at [503, 82] on span "delete" at bounding box center [503, 84] width 10 height 10
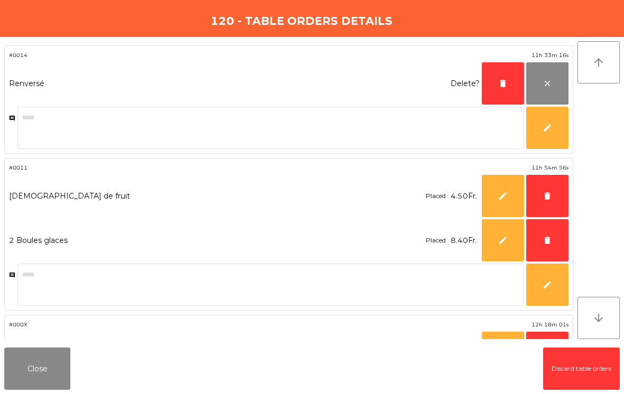
click at [500, 84] on span "delete" at bounding box center [503, 84] width 10 height 10
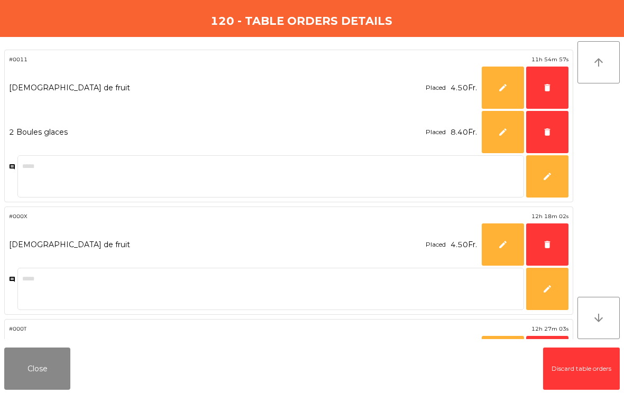
click at [550, 129] on span "delete" at bounding box center [547, 132] width 10 height 10
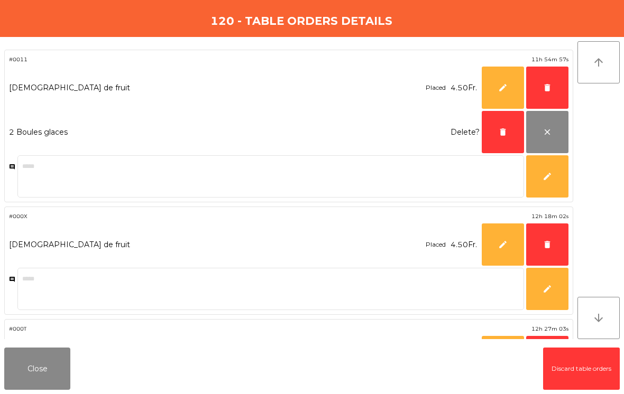
click at [543, 86] on span "delete" at bounding box center [547, 88] width 10 height 10
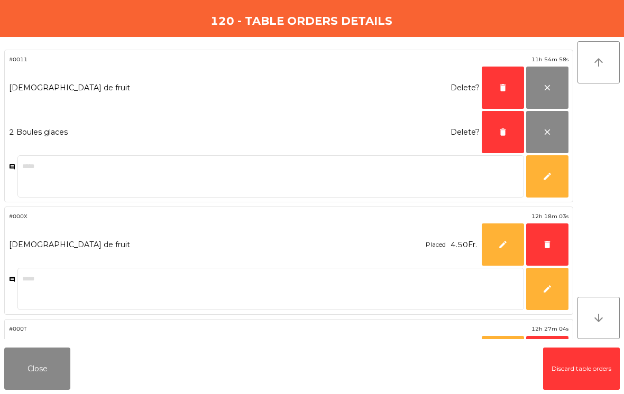
click at [504, 82] on button "delete" at bounding box center [502, 88] width 42 height 42
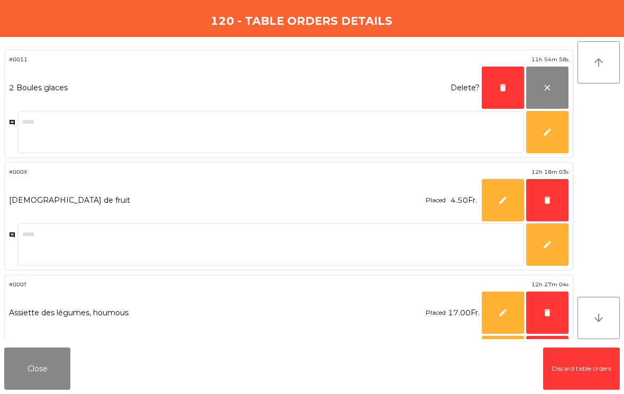
click at [504, 82] on button "delete" at bounding box center [502, 88] width 42 height 42
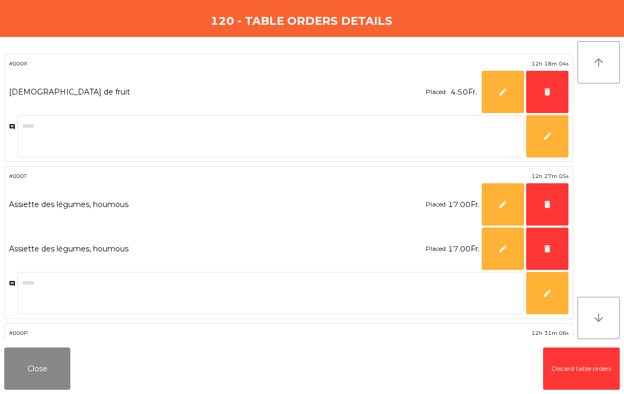
click at [550, 244] on button "delete" at bounding box center [547, 249] width 42 height 42
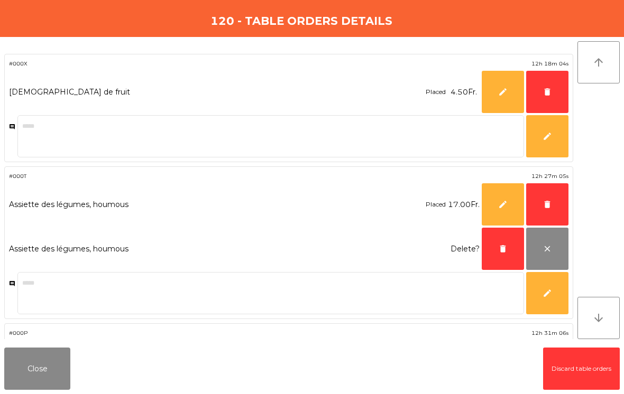
click at [544, 205] on span "delete" at bounding box center [547, 205] width 10 height 10
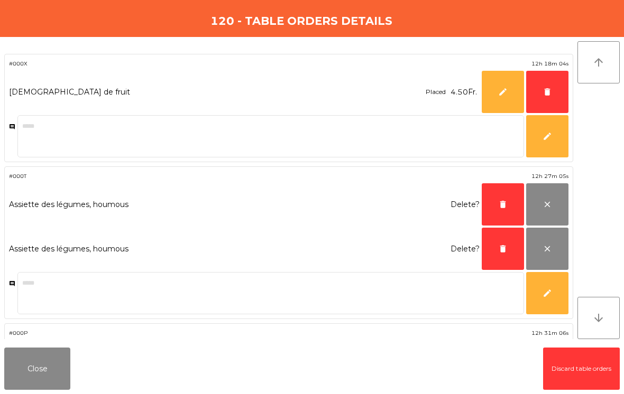
click at [546, 85] on button "delete" at bounding box center [547, 92] width 42 height 42
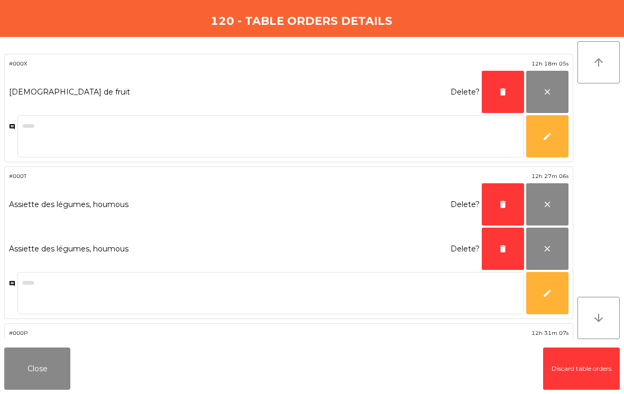
click at [500, 81] on button "delete" at bounding box center [502, 92] width 42 height 42
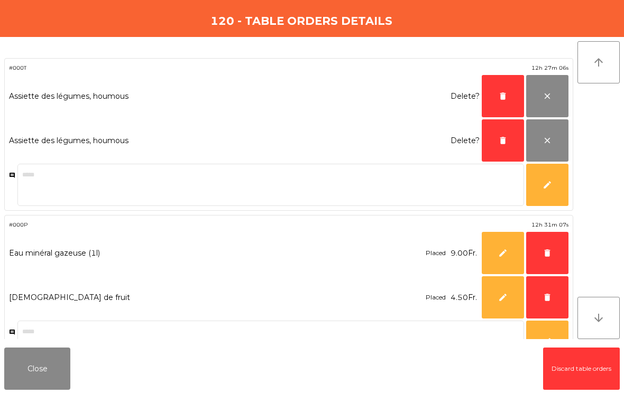
click at [501, 87] on button "delete" at bounding box center [502, 96] width 42 height 42
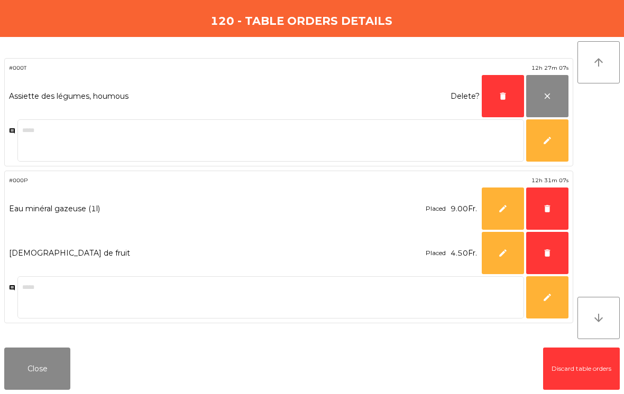
click at [498, 94] on span "delete" at bounding box center [503, 96] width 10 height 10
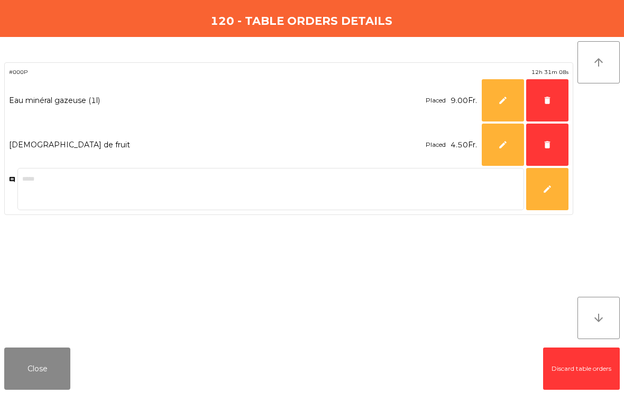
click at [549, 141] on span "delete" at bounding box center [547, 145] width 10 height 10
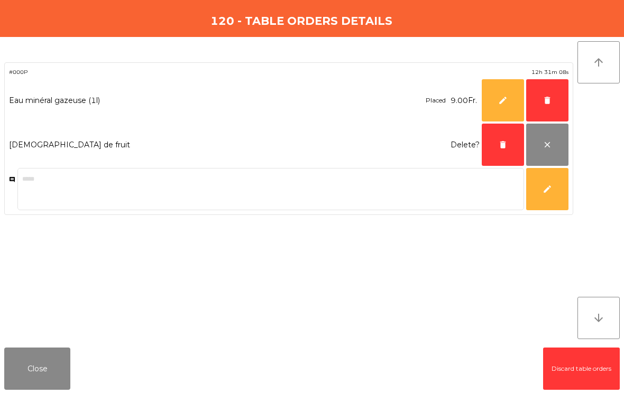
click at [541, 104] on button "delete" at bounding box center [547, 100] width 42 height 42
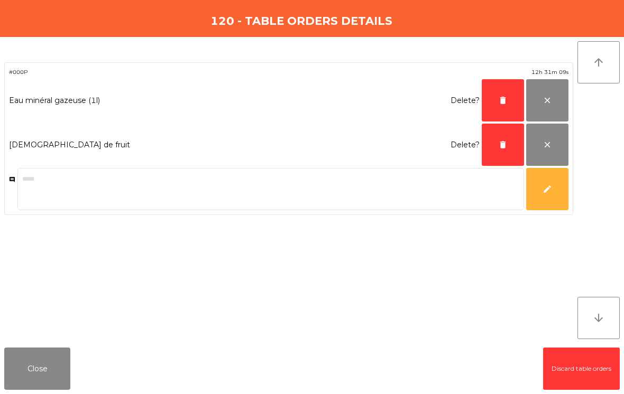
click at [502, 95] on button "delete" at bounding box center [502, 100] width 42 height 42
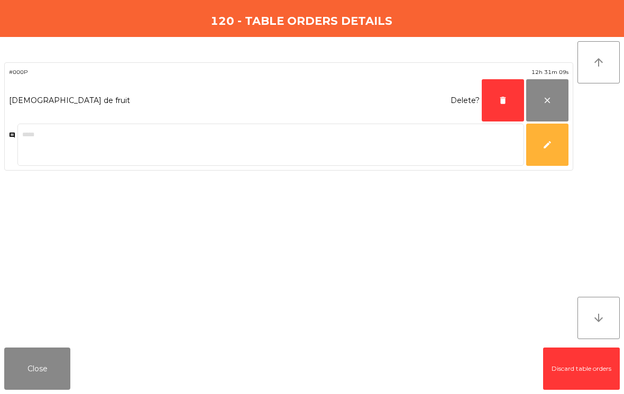
click at [501, 95] on button "delete" at bounding box center [502, 100] width 42 height 42
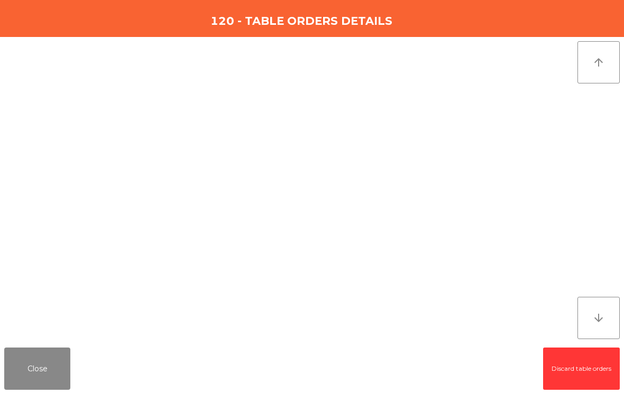
click at [41, 378] on button "Close" at bounding box center [37, 369] width 66 height 42
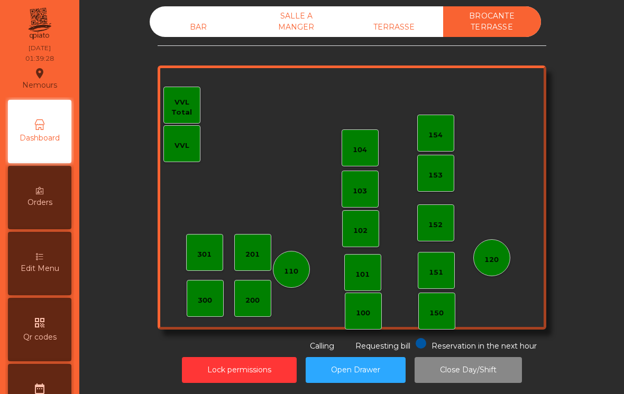
click at [397, 29] on div "TERRASSE" at bounding box center [394, 27] width 98 height 20
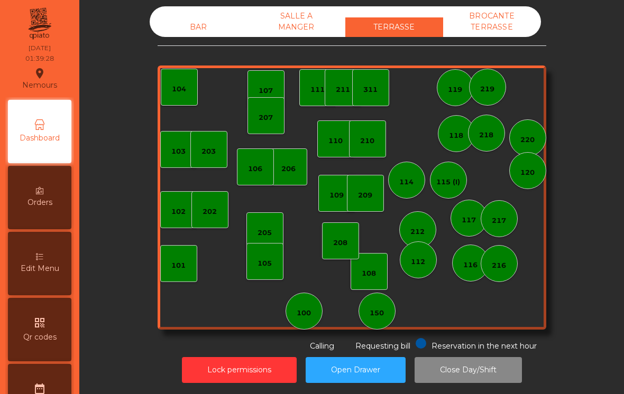
click at [290, 30] on div "SALLE A MANGER" at bounding box center [296, 21] width 98 height 31
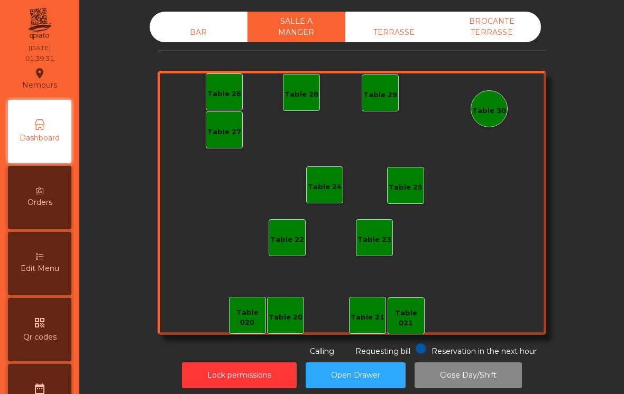
scroll to position [0, 0]
click at [199, 31] on div "BAR" at bounding box center [199, 33] width 98 height 20
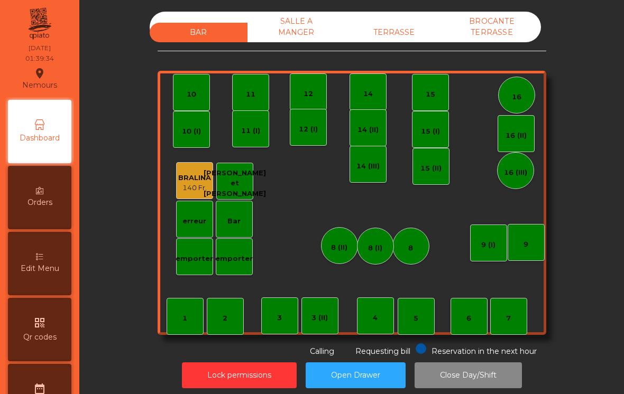
click at [237, 366] on button "Lock permissions" at bounding box center [239, 376] width 115 height 26
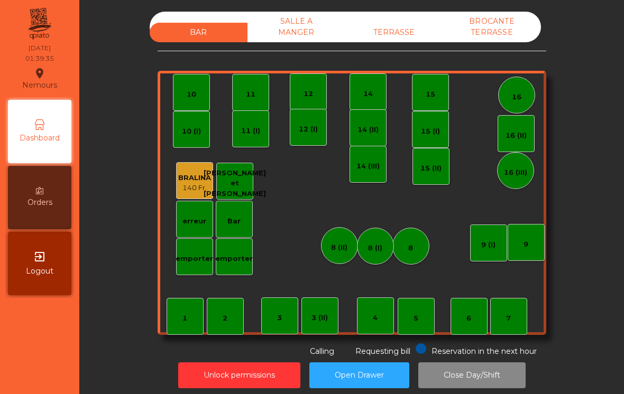
click at [470, 374] on button "Close Day/Shift" at bounding box center [471, 376] width 107 height 26
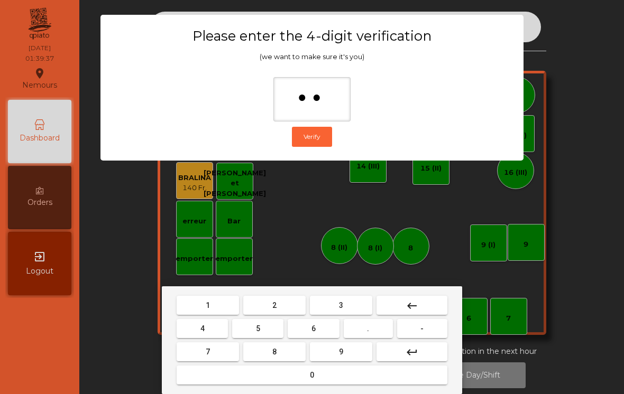
type input "***"
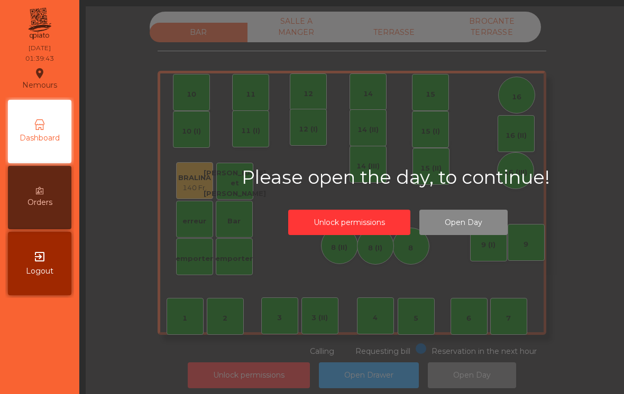
click at [313, 34] on div "SALLE A MANGER" at bounding box center [296, 27] width 98 height 31
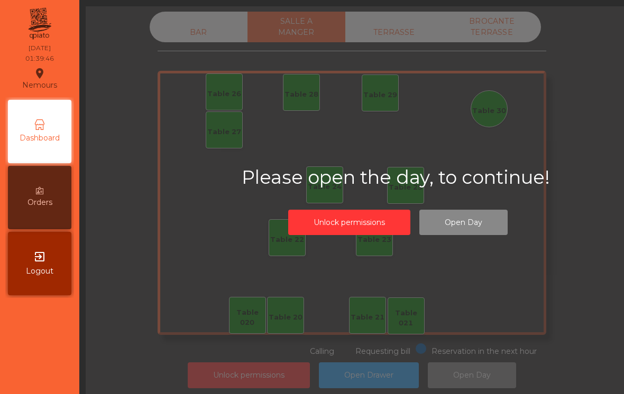
click at [506, 35] on div "BROCANTE TERRASSE" at bounding box center [492, 27] width 98 height 31
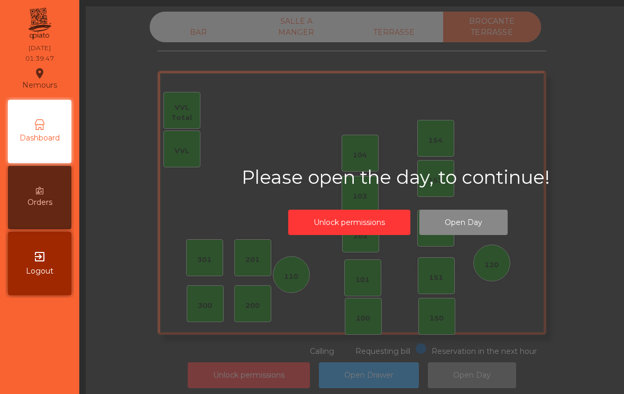
click at [417, 35] on div "TERRASSE" at bounding box center [394, 33] width 98 height 20
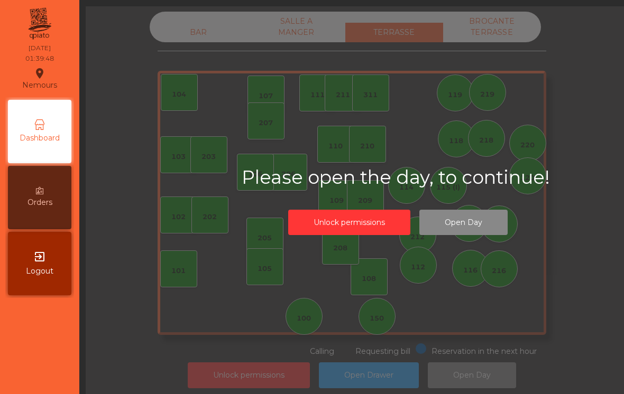
click at [206, 39] on div "BAR" at bounding box center [199, 33] width 98 height 20
